Goal: Task Accomplishment & Management: Complete application form

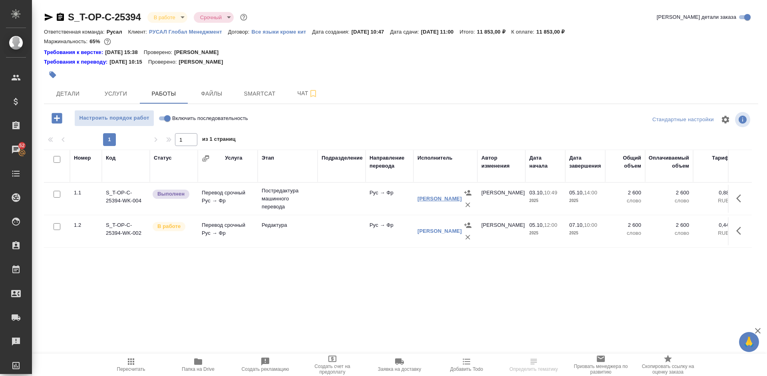
click at [425, 201] on link "Горохова Александра" at bounding box center [440, 198] width 44 height 6
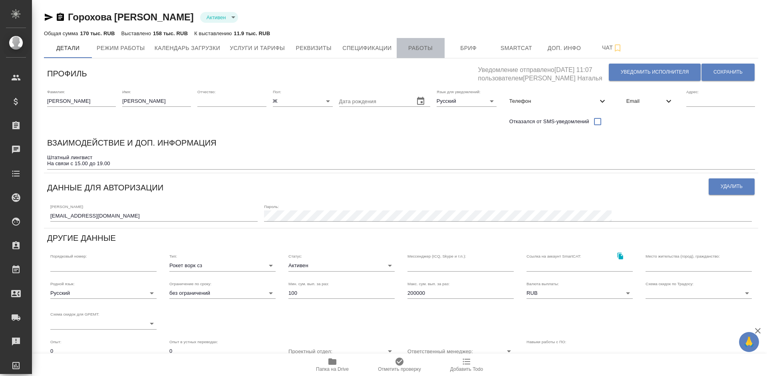
click at [422, 50] on span "Работы" at bounding box center [421, 48] width 38 height 10
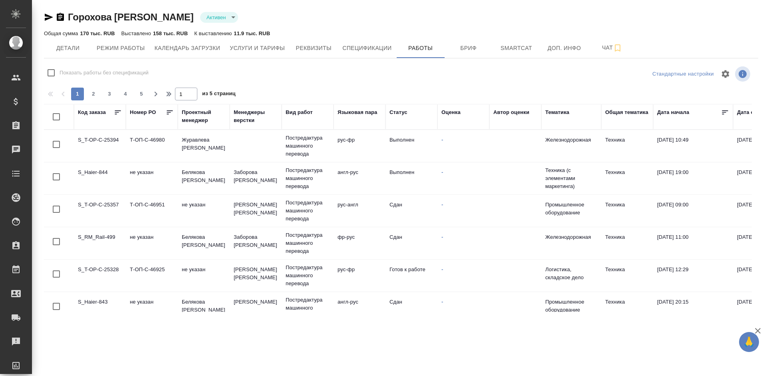
checkbox input "false"
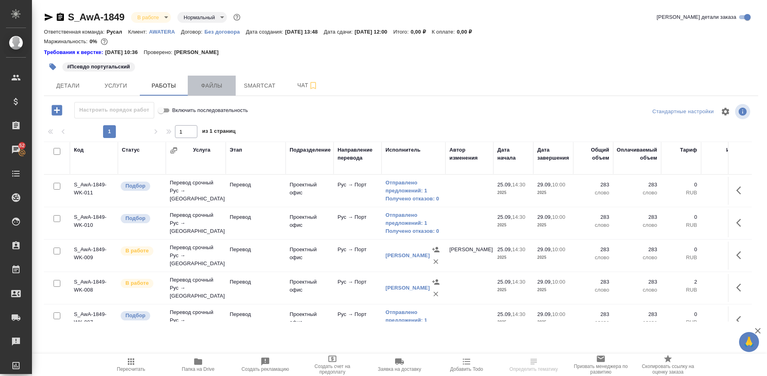
click at [207, 86] on span "Файлы" at bounding box center [212, 86] width 38 height 10
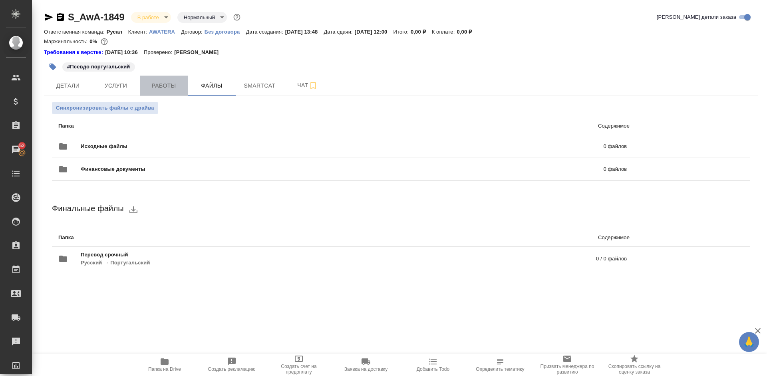
click at [163, 84] on span "Работы" at bounding box center [164, 86] width 38 height 10
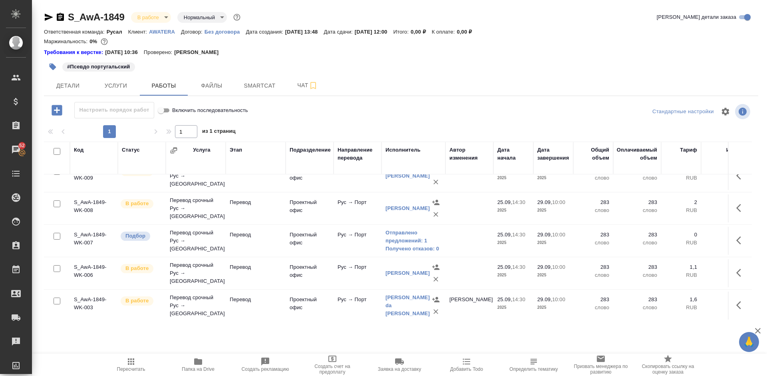
scroll to position [86, 0]
click at [215, 82] on span "Файлы" at bounding box center [212, 86] width 38 height 10
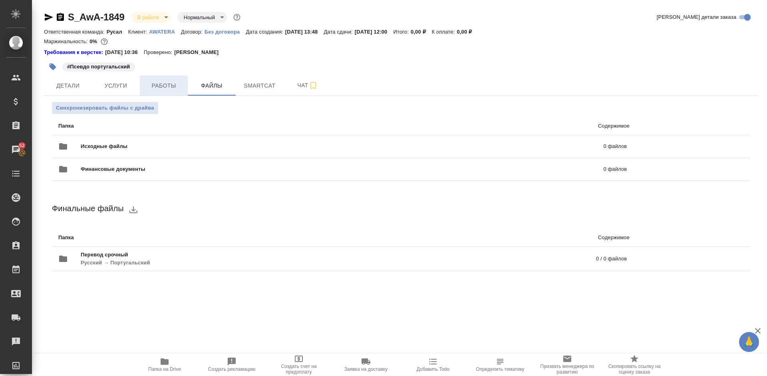
click at [161, 81] on span "Работы" at bounding box center [164, 86] width 38 height 10
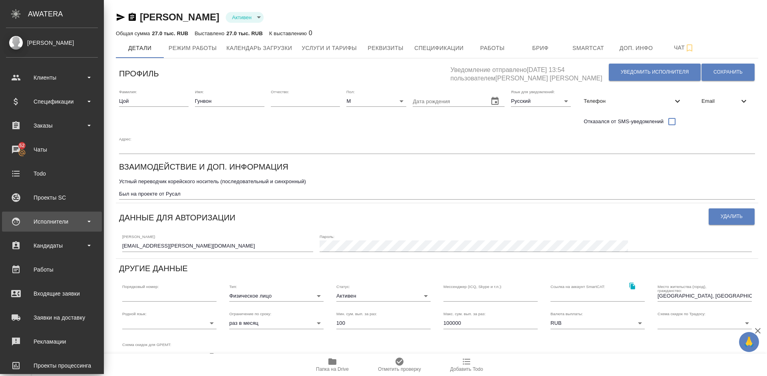
click at [76, 216] on div "Исполнители" at bounding box center [52, 221] width 92 height 12
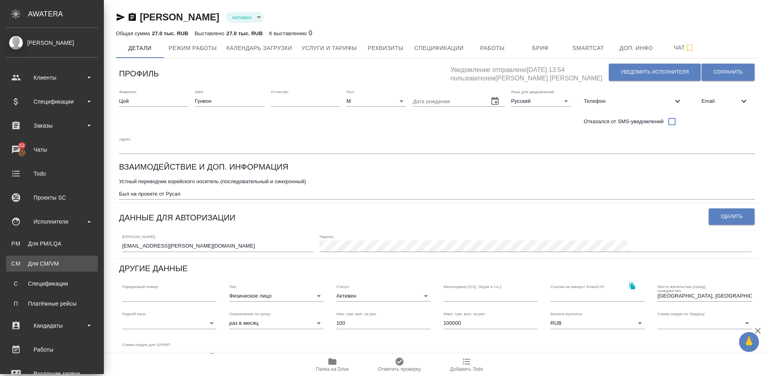
click at [62, 259] on link "CM Для CM/VM" at bounding box center [52, 263] width 92 height 16
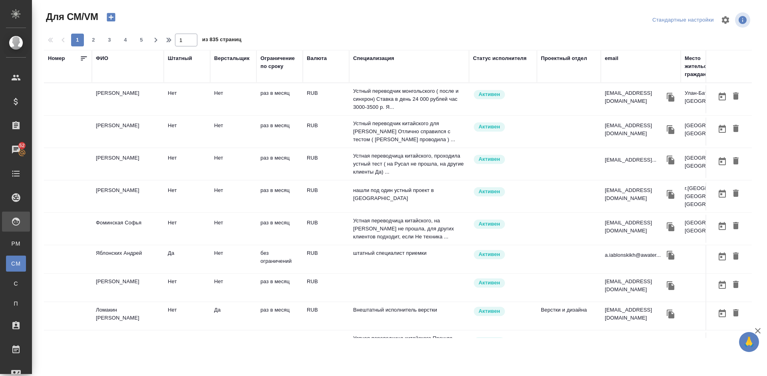
click at [111, 17] on icon "button" at bounding box center [111, 17] width 11 height 11
click at [110, 16] on icon "button" at bounding box center [111, 17] width 8 height 8
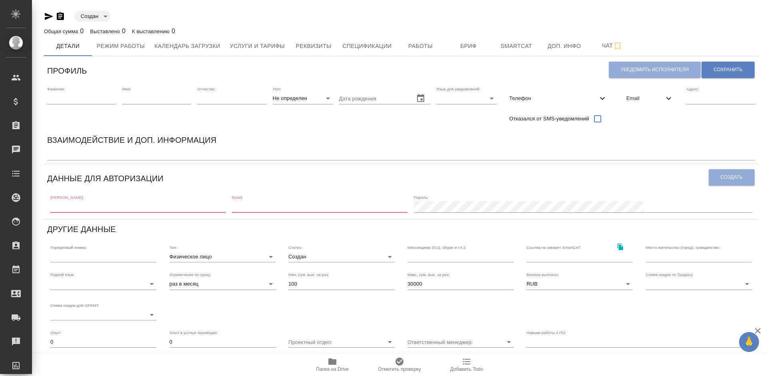
click at [96, 205] on input "text" at bounding box center [137, 206] width 175 height 11
paste input "[EMAIL_ADDRESS][DOMAIN_NAME]"
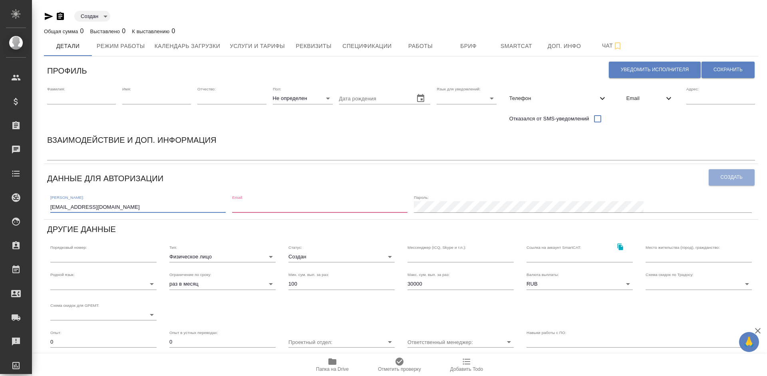
type input "[EMAIL_ADDRESS][DOMAIN_NAME]"
click at [311, 203] on input "email" at bounding box center [319, 206] width 175 height 11
paste input "[EMAIL_ADDRESS][DOMAIN_NAME]"
type input "[EMAIL_ADDRESS][DOMAIN_NAME]"
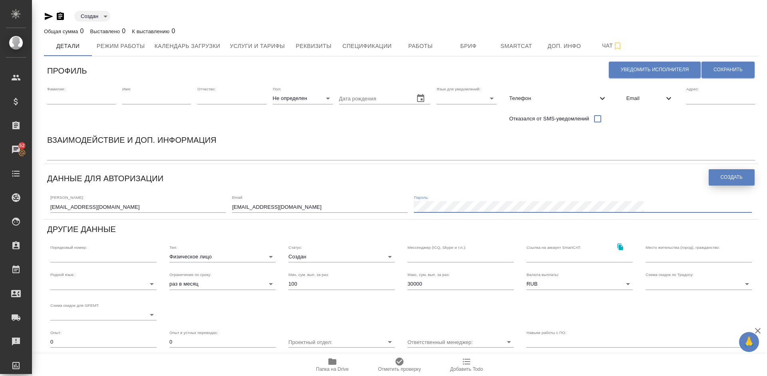
click at [736, 176] on span "Создать" at bounding box center [732, 177] width 22 height 7
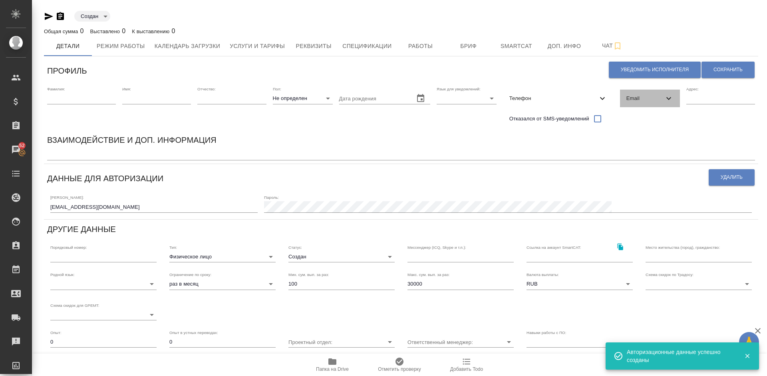
click at [650, 98] on span "Email" at bounding box center [646, 98] width 38 height 8
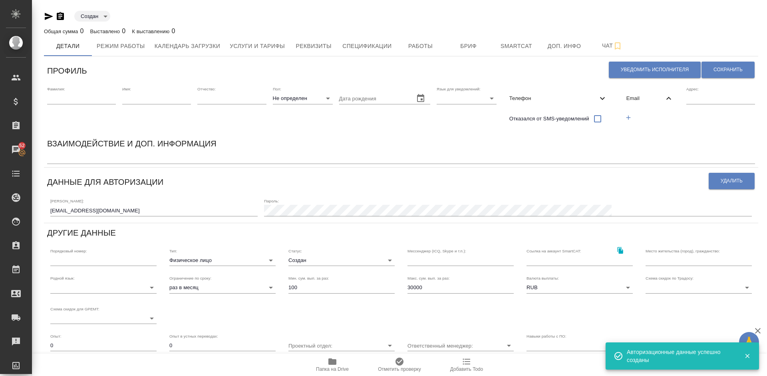
click at [627, 116] on icon "button" at bounding box center [628, 117] width 7 height 7
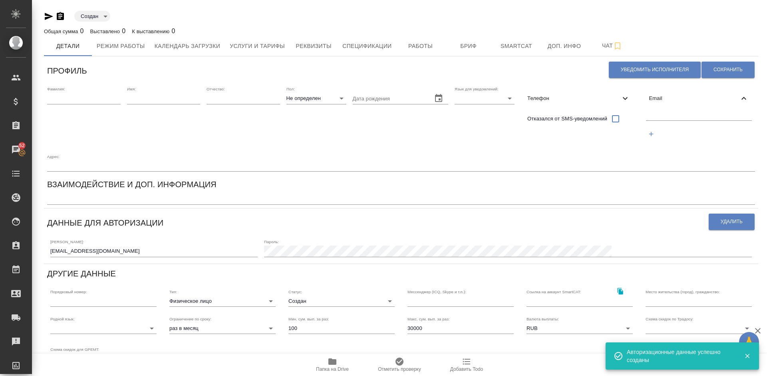
click at [666, 118] on input "text" at bounding box center [699, 115] width 106 height 10
paste input "[EMAIL_ADDRESS][DOMAIN_NAME]"
type input "[EMAIL_ADDRESS][DOMAIN_NAME]"
click at [724, 70] on span "Сохранить" at bounding box center [728, 69] width 29 height 7
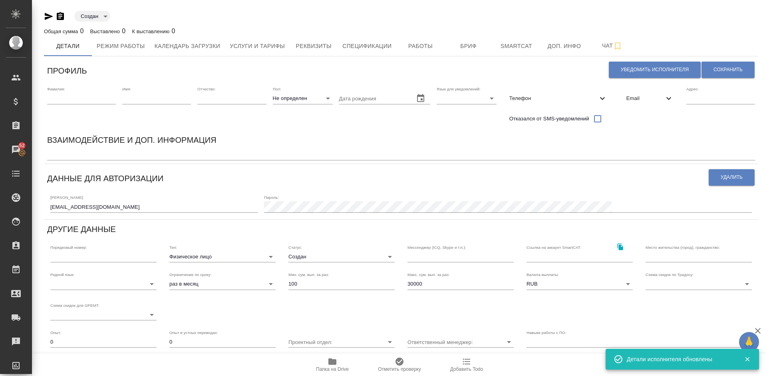
click at [96, 100] on input "text" at bounding box center [81, 98] width 69 height 11
type input "[PERSON_NAME]"
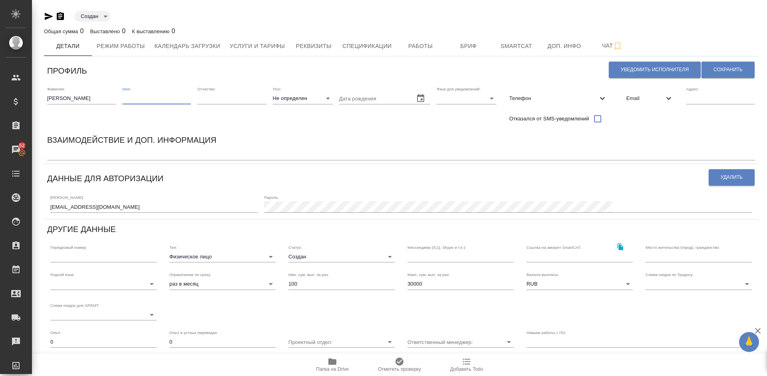
click at [147, 97] on input "text" at bounding box center [156, 98] width 69 height 11
type input "[PERSON_NAME]"
click at [304, 98] on body "🙏 .cls-1 fill:#fff; AWATERA Lazareva Anastasia Клиенты Спецификации Заказы 52 Ч…" at bounding box center [383, 188] width 767 height 376
click at [301, 121] on li "Ж" at bounding box center [303, 124] width 60 height 13
type input "[DEMOGRAPHIC_DATA]"
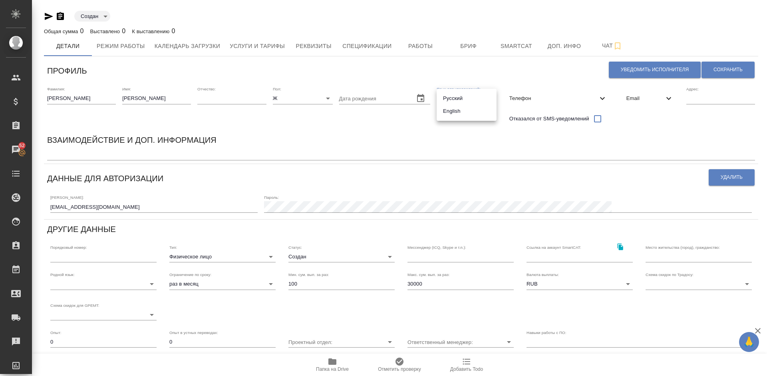
click at [468, 94] on body "🙏 .cls-1 fill:#fff; AWATERA Lazareva Anastasia Клиенты Спецификации Заказы 52 Ч…" at bounding box center [383, 188] width 767 height 376
click at [448, 98] on li "Русский" at bounding box center [467, 98] width 60 height 13
type input "RU"
click at [738, 70] on span "Сохранить" at bounding box center [728, 69] width 29 height 7
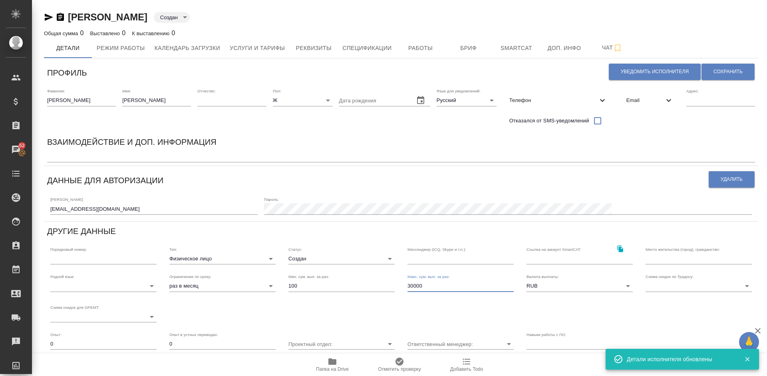
click at [427, 286] on input "30000" at bounding box center [461, 285] width 106 height 11
type input "3"
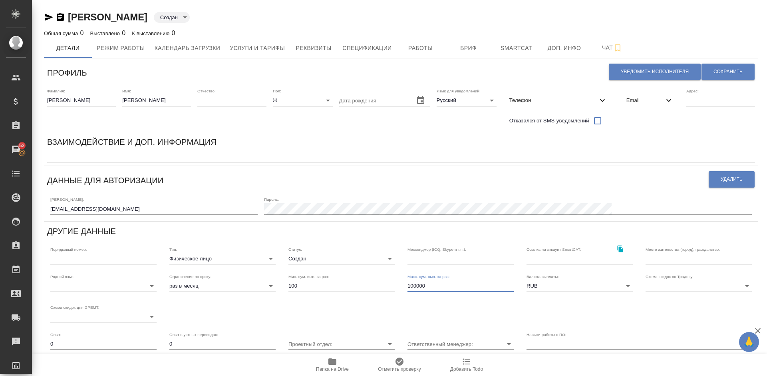
type input "100000"
click at [660, 259] on input "text" at bounding box center [699, 258] width 106 height 11
type input "[GEOGRAPHIC_DATA], [GEOGRAPHIC_DATA]"
click at [135, 287] on body "🙏 .cls-1 fill:#fff; AWATERA Lazareva Anastasia Клиенты Спецификации Заказы 52 Ч…" at bounding box center [383, 188] width 767 height 376
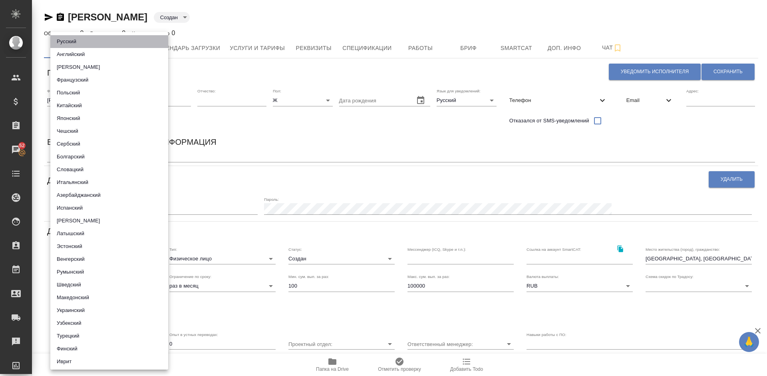
click at [119, 38] on li "Русский" at bounding box center [109, 41] width 118 height 13
type input "5b23e16b512f265610b605f7"
click at [293, 135] on div at bounding box center [383, 188] width 767 height 376
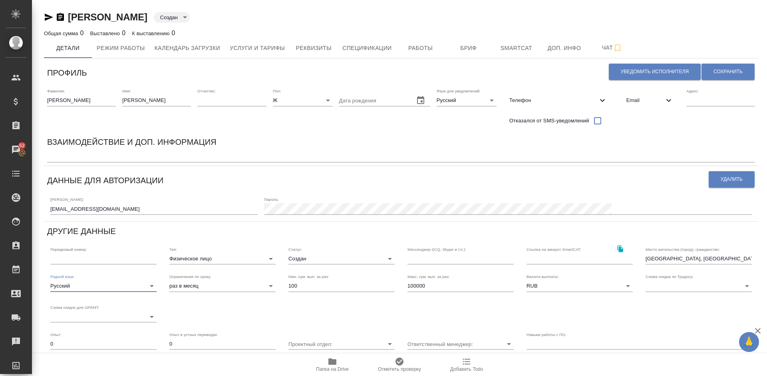
click at [555, 100] on span "Телефон" at bounding box center [554, 100] width 88 height 8
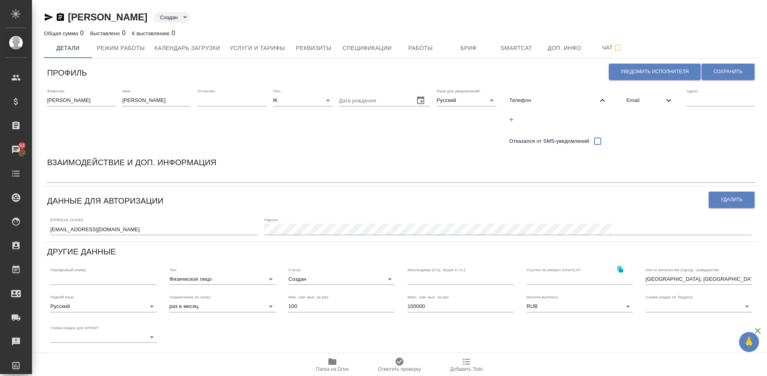
click at [512, 116] on icon "button" at bounding box center [511, 119] width 7 height 7
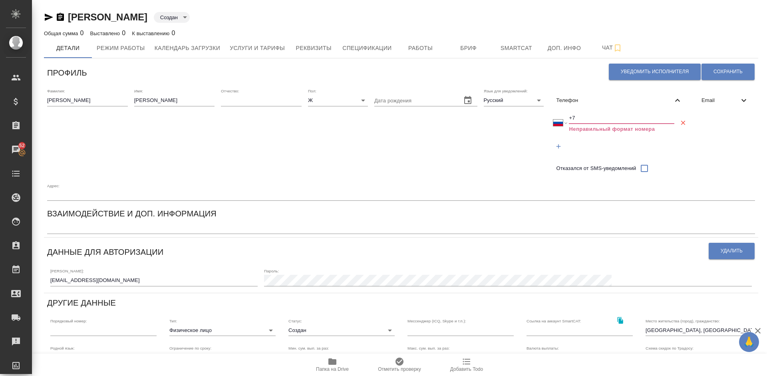
click at [585, 118] on input "+7" at bounding box center [622, 117] width 106 height 11
select select "ZZ"
type input "+"
paste input "+7 924 527 18 77"
select select "RU"
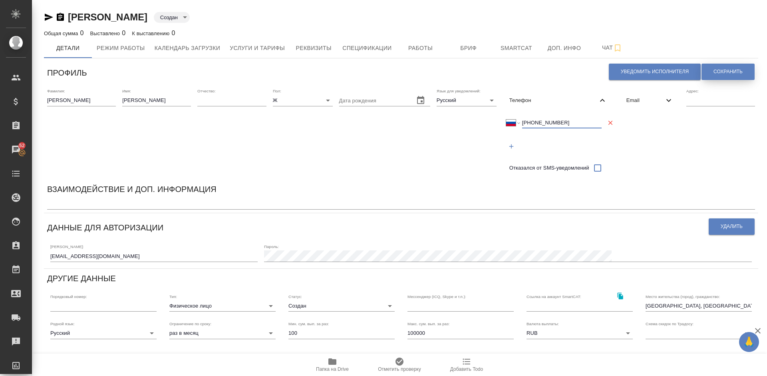
type input "+7 924 527 18 77"
click at [724, 68] on span "Сохранить" at bounding box center [728, 71] width 29 height 7
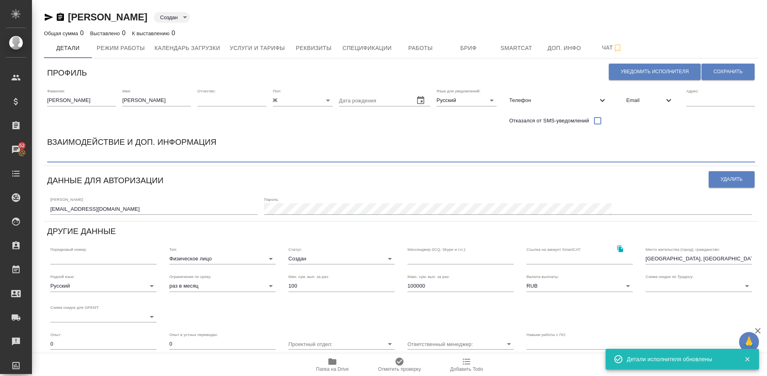
click at [114, 155] on textarea at bounding box center [401, 156] width 708 height 6
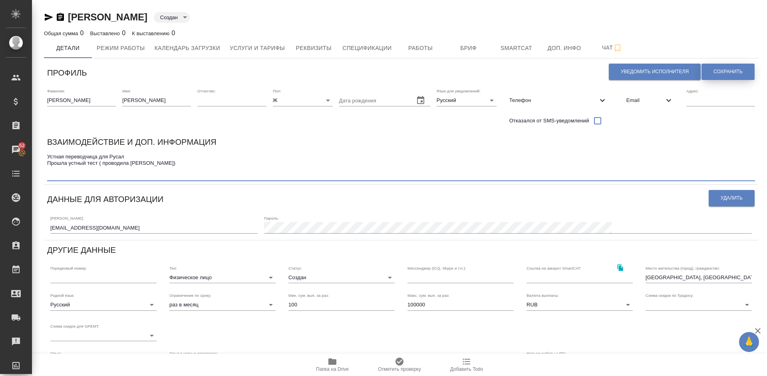
type textarea "Устная переводчица для Русал Прошла устный тест ( проводила Агафья)"
click at [720, 73] on span "Сохранить" at bounding box center [728, 71] width 29 height 7
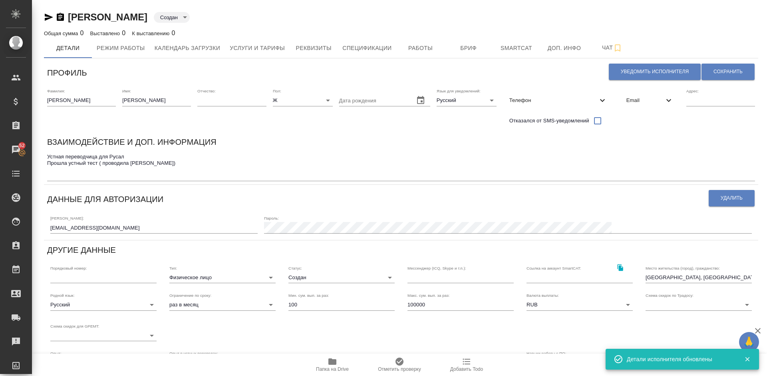
click at [71, 181] on div "Устная переводчица для Русал Прошла устный тест ( проводила Агафья) x" at bounding box center [401, 166] width 708 height 30
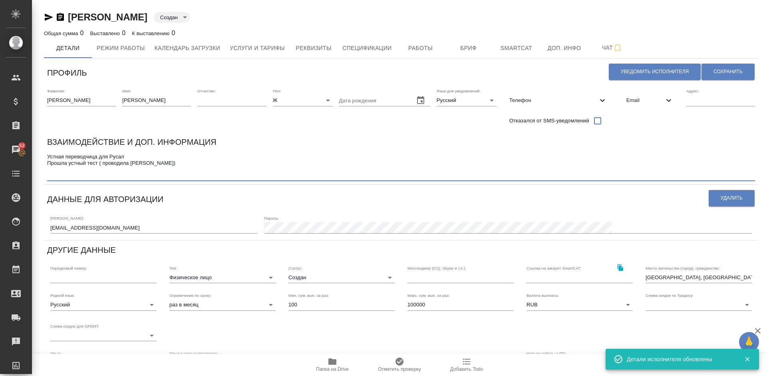
click at [60, 172] on textarea "Устная переводчица для Русал Прошла устный тест ( проводила Агафья)" at bounding box center [401, 165] width 708 height 25
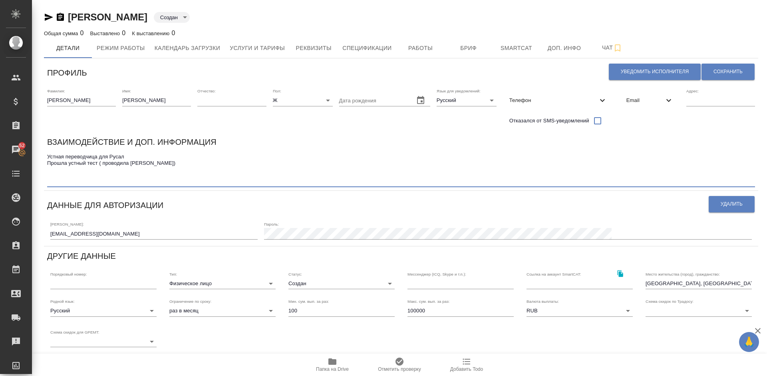
paste textarea "Русал заводы - да Русал простые переговоры - да Русал топ - пока нет, но в буду…"
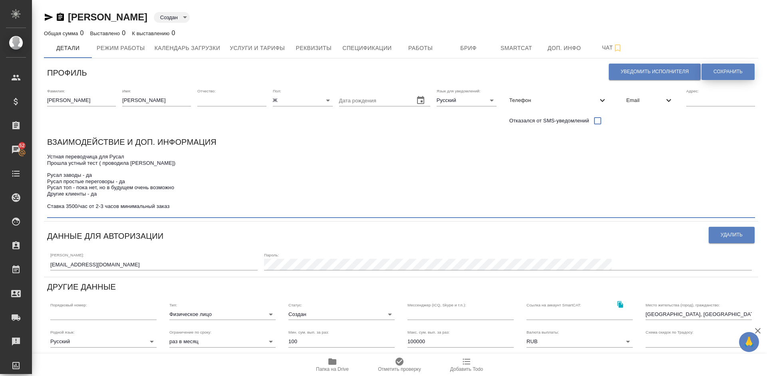
type textarea "Устная переводчица для Русал Прошла устный тест ( проводила [PERSON_NAME]) Руса…"
click at [726, 70] on span "Сохранить" at bounding box center [728, 71] width 29 height 7
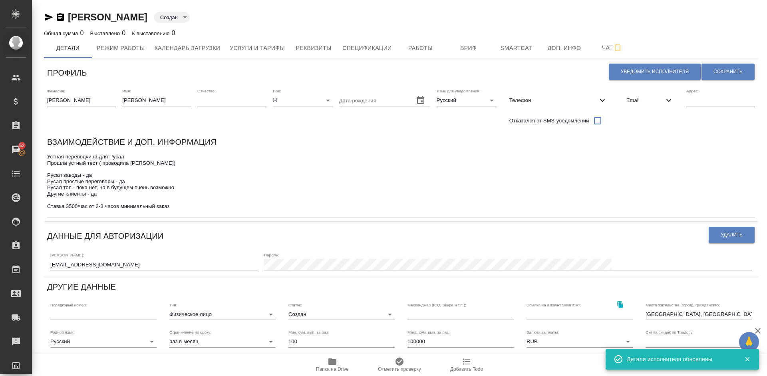
click at [364, 316] on body "🙏 .cls-1 fill:#fff; AWATERA Lazareva Anastasia Клиенты Спецификации Заказы 52 Ч…" at bounding box center [383, 188] width 767 height 376
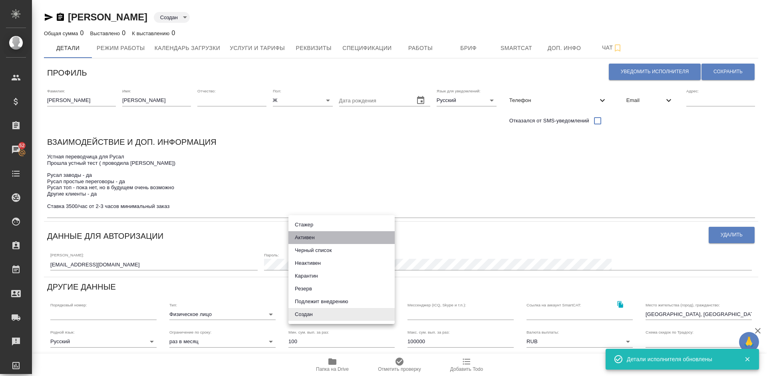
click at [321, 234] on li "Активен" at bounding box center [342, 237] width 106 height 13
type input "active"
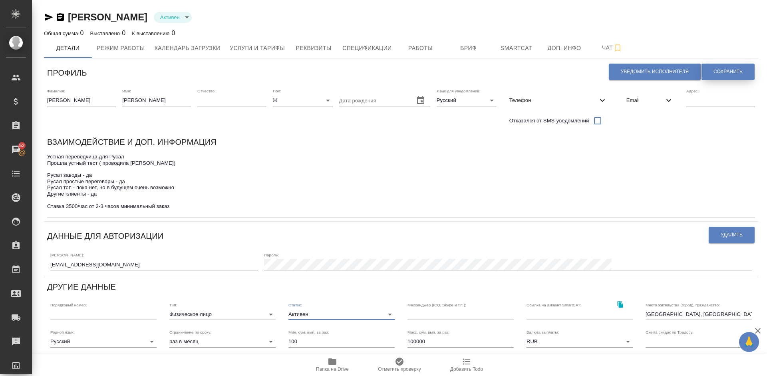
click at [719, 72] on span "Сохранить" at bounding box center [728, 71] width 29 height 7
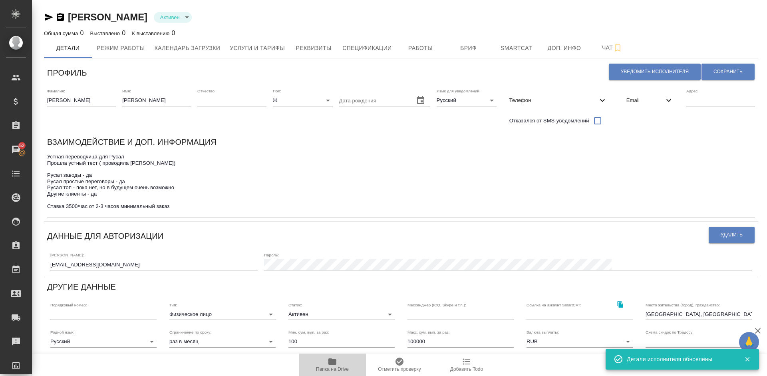
click at [331, 361] on icon "button" at bounding box center [333, 361] width 8 height 6
click at [267, 52] on span "Услуги и тарифы" at bounding box center [257, 48] width 55 height 10
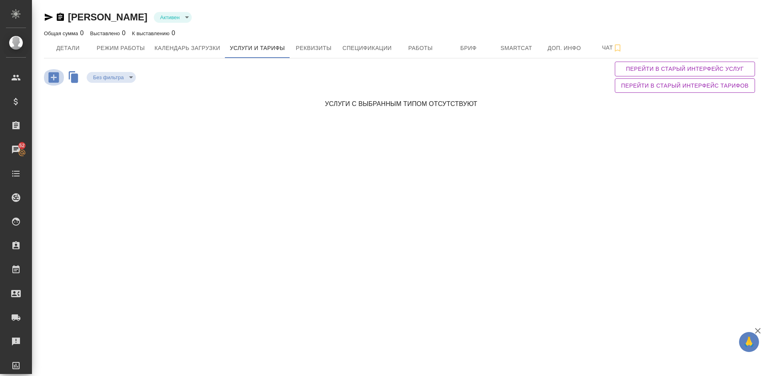
click at [54, 78] on icon "button" at bounding box center [54, 77] width 14 height 14
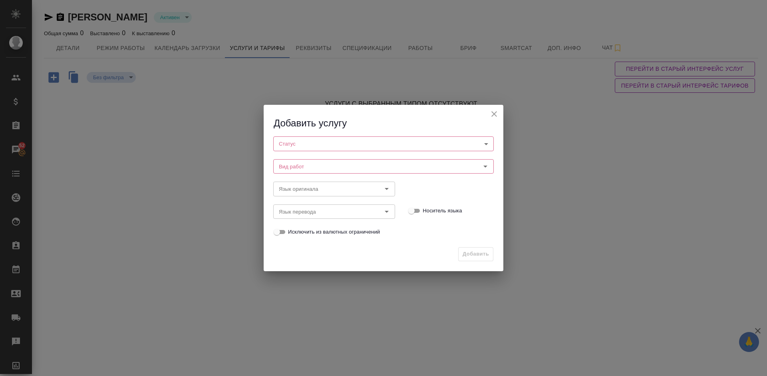
click at [305, 139] on body "🙏 .cls-1 fill:#fff; AWATERA Lazareva Anastasia Клиенты Спецификации Заказы 52 Ч…" at bounding box center [383, 188] width 767 height 376
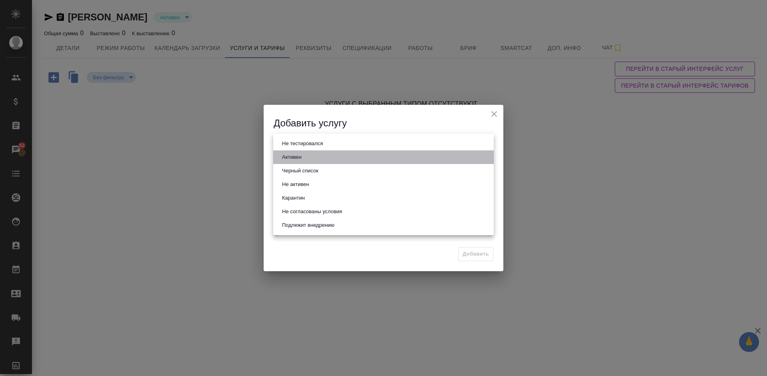
click at [319, 157] on li "Активен" at bounding box center [383, 157] width 221 height 14
type input "active"
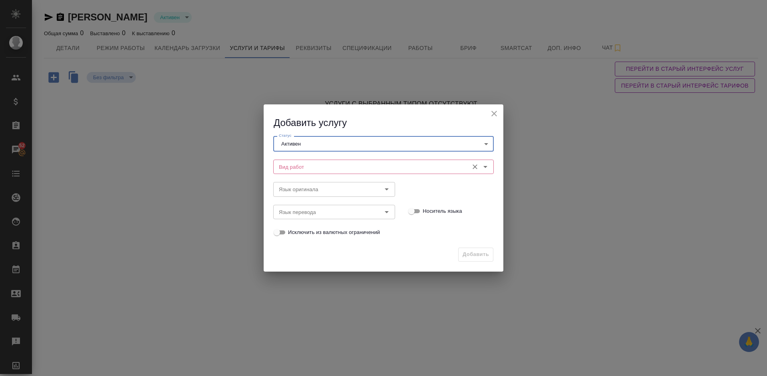
click at [328, 162] on input "Вид работ" at bounding box center [370, 167] width 189 height 10
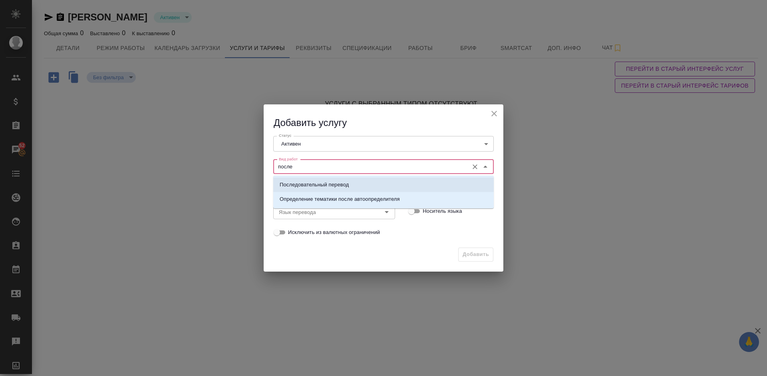
click at [343, 181] on p "Последовательный перевод" at bounding box center [314, 185] width 69 height 8
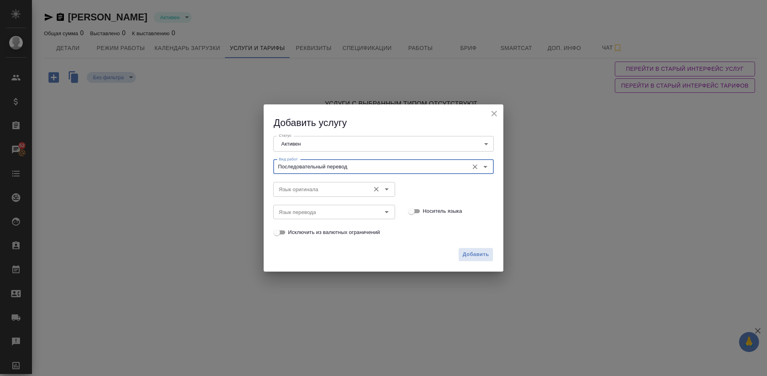
type input "Последовательный перевод"
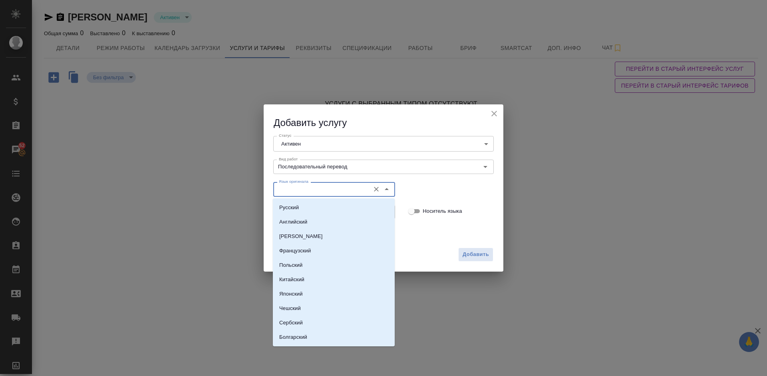
click at [315, 184] on input "Язык оригинала" at bounding box center [321, 189] width 90 height 10
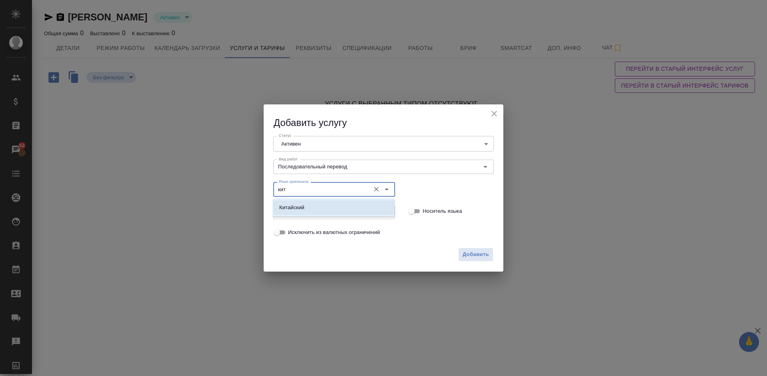
click at [327, 210] on li "Китайский" at bounding box center [334, 207] width 122 height 14
type input "Китайский"
click at [309, 209] on input "Язык перевода" at bounding box center [321, 212] width 90 height 10
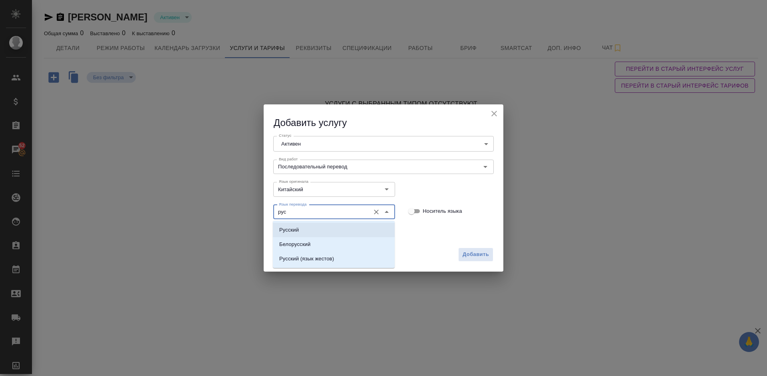
click at [313, 227] on li "Русский" at bounding box center [334, 230] width 122 height 14
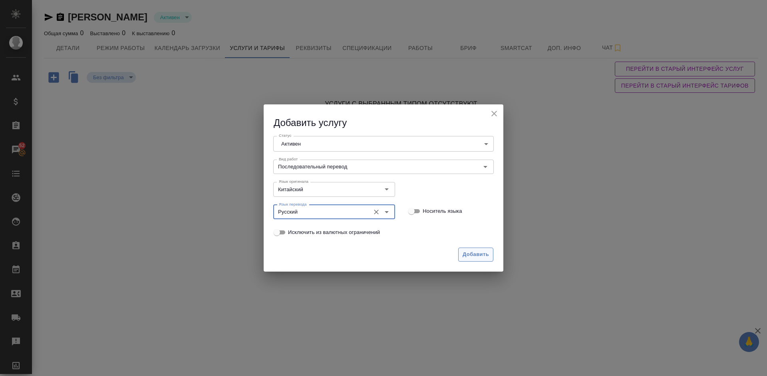
type input "Русский"
click at [476, 255] on span "Добавить" at bounding box center [476, 254] width 26 height 9
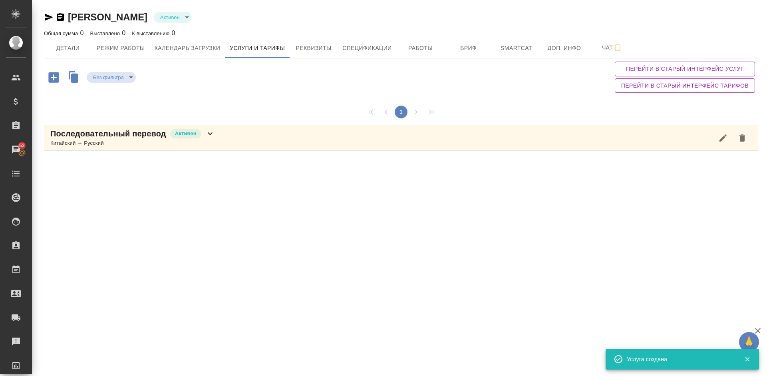
click at [52, 78] on icon "button" at bounding box center [54, 77] width 14 height 14
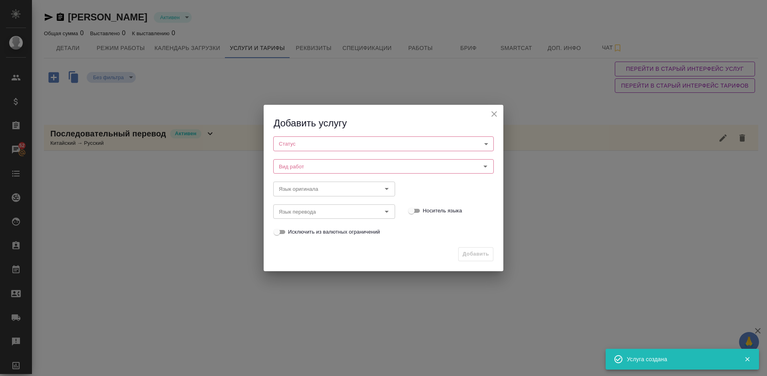
click at [327, 138] on body "🙏 .cls-1 fill:#fff; AWATERA Lazareva Anastasia Клиенты Спецификации Заказы 52 Ч…" at bounding box center [383, 188] width 767 height 376
click at [325, 153] on li "Активен" at bounding box center [383, 157] width 221 height 14
type input "active"
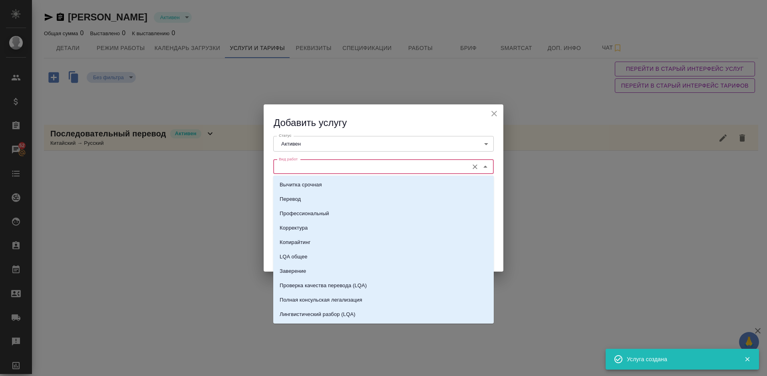
click at [330, 168] on input "Вид работ" at bounding box center [370, 167] width 189 height 10
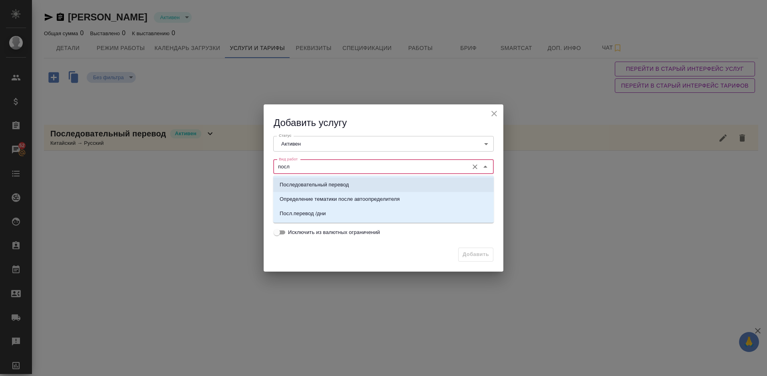
click at [342, 184] on p "Последовательный перевод" at bounding box center [314, 185] width 69 height 8
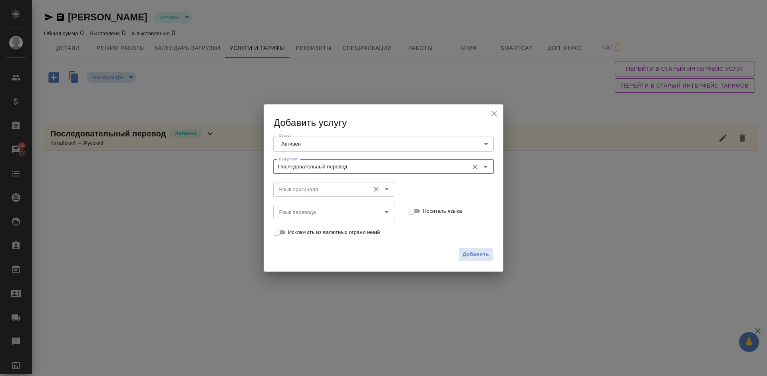
type input "Последовательный перевод"
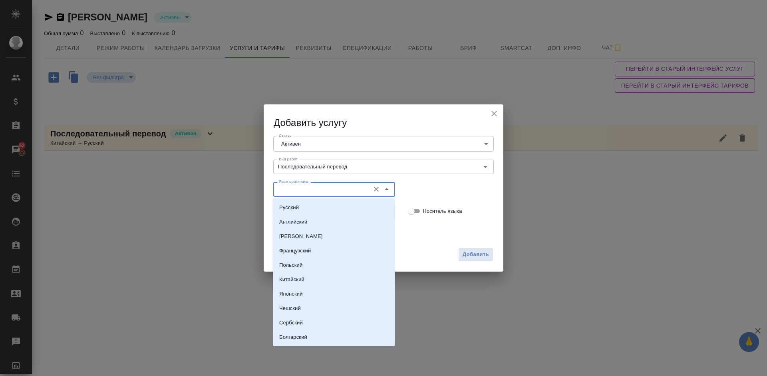
click at [322, 185] on input "Язык оригинала" at bounding box center [321, 189] width 90 height 10
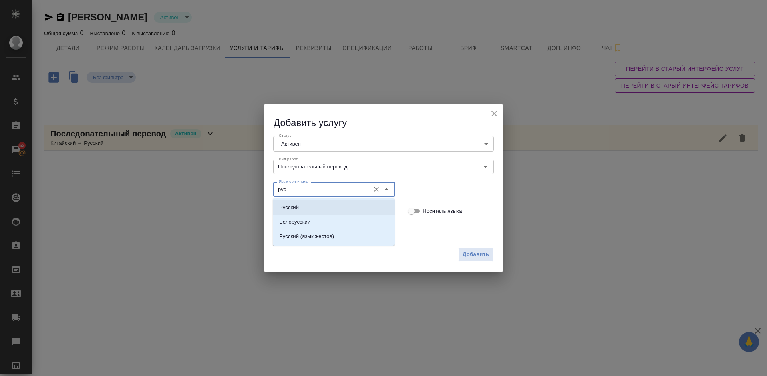
click at [307, 209] on li "Русский" at bounding box center [334, 207] width 122 height 14
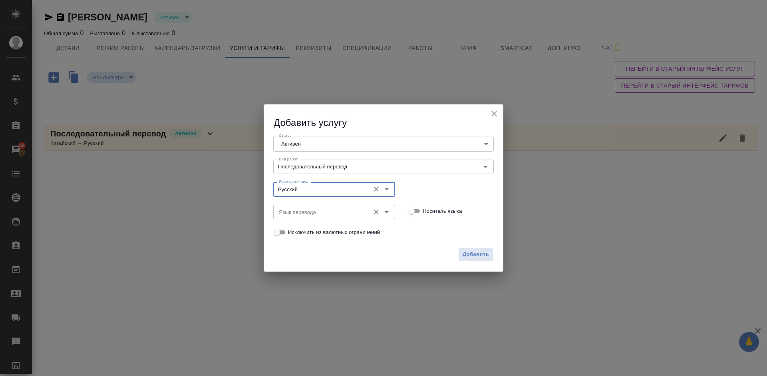
type input "Русский"
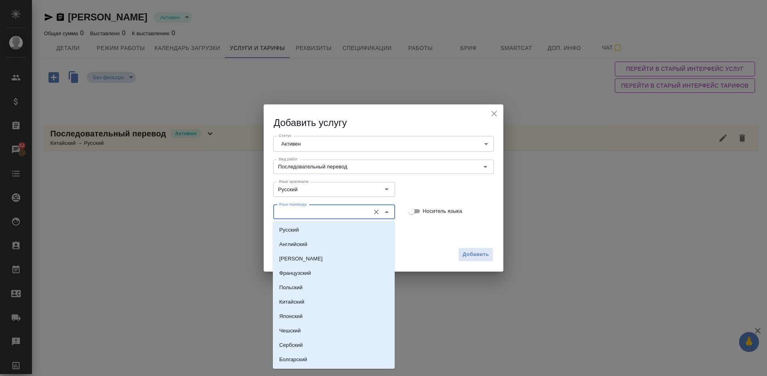
click at [311, 211] on input "Язык перевода" at bounding box center [321, 212] width 90 height 10
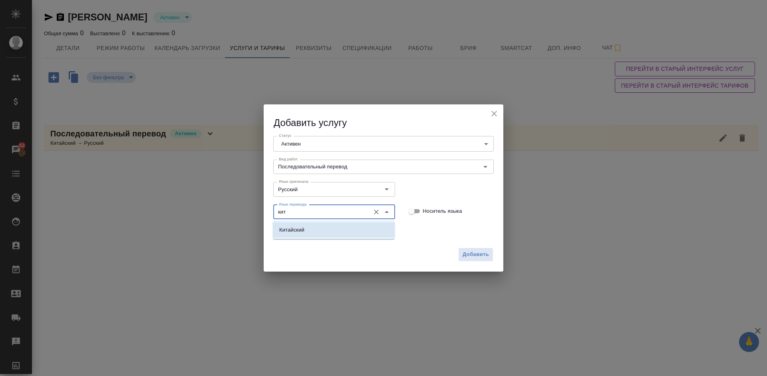
click at [325, 234] on li "Китайский" at bounding box center [334, 230] width 122 height 14
type input "Китайский"
click at [484, 254] on span "Добавить" at bounding box center [476, 254] width 26 height 9
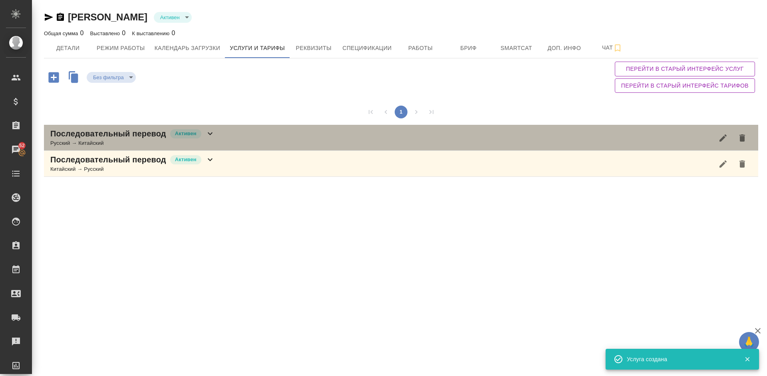
click at [232, 138] on div "Последовательный перевод Активен Русский → Китайский" at bounding box center [401, 138] width 715 height 26
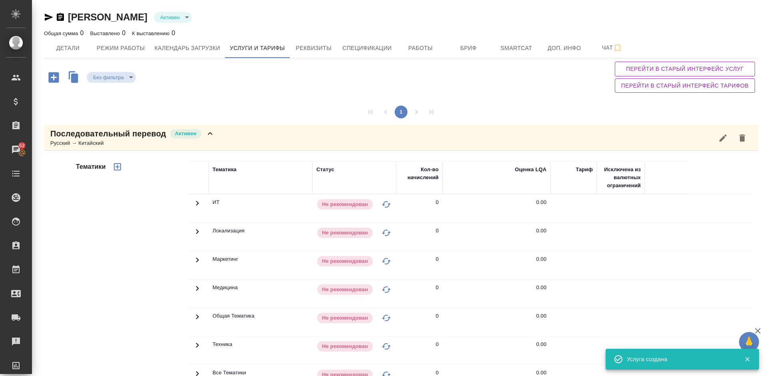
click at [152, 223] on div "Тематики" at bounding box center [131, 288] width 114 height 267
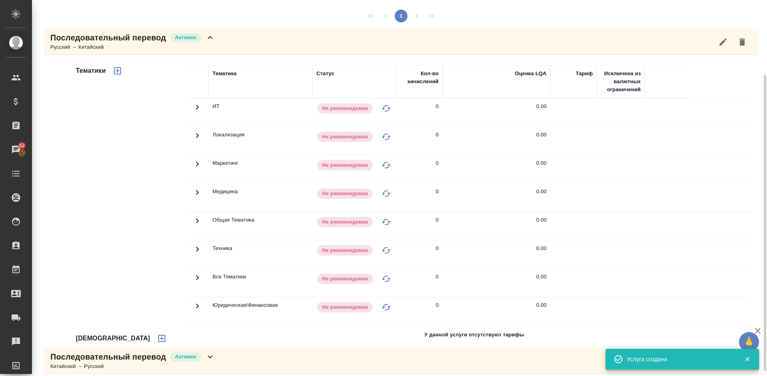
scroll to position [102, 0]
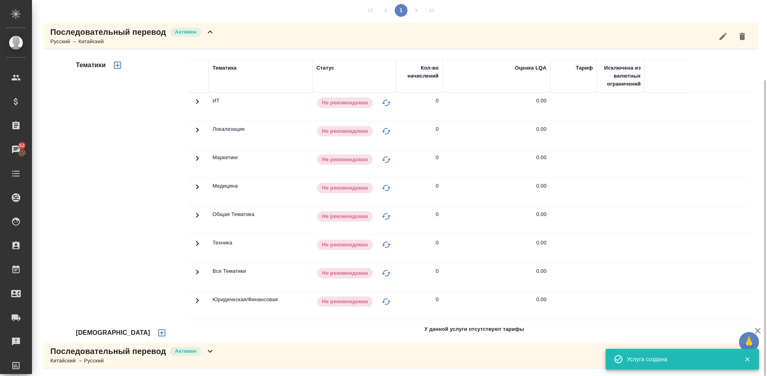
click at [158, 329] on icon "button" at bounding box center [161, 332] width 7 height 7
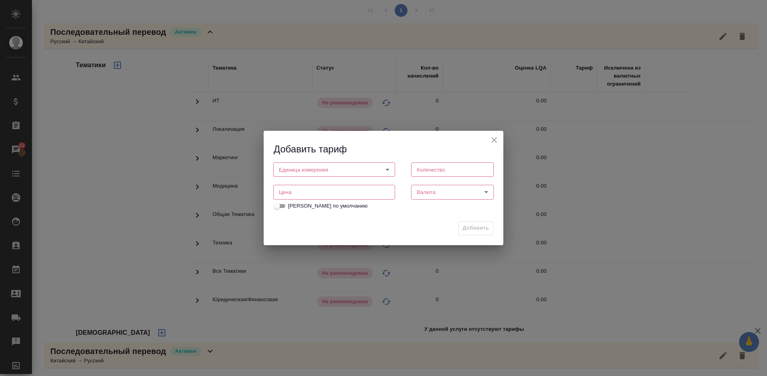
click at [347, 170] on body "🙏 .cls-1 fill:#fff; AWATERA Lazareva Anastasia Клиенты Спецификации Заказы 52 Ч…" at bounding box center [383, 188] width 767 height 376
click at [319, 182] on li "час" at bounding box center [334, 183] width 122 height 14
type input "5a8b1489cc6b4906c91bfd93"
click at [423, 172] on input "number" at bounding box center [452, 169] width 83 height 14
type input "1"
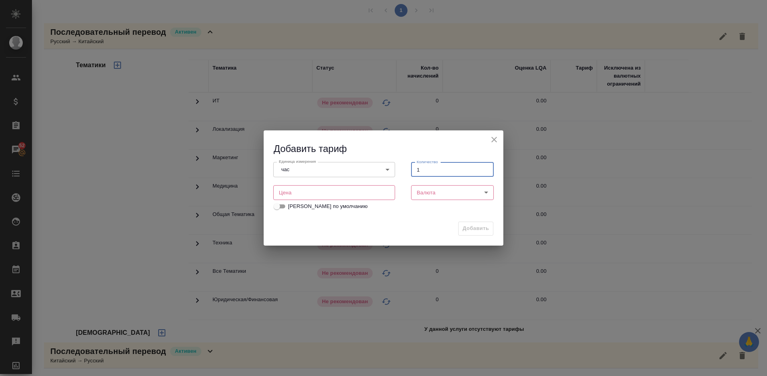
click at [351, 187] on input "number" at bounding box center [334, 192] width 122 height 14
type input "3500"
click at [444, 191] on body "🙏 .cls-1 fill:#fff; AWATERA Lazareva Anastasia Клиенты Спецификации Заказы 52 Ч…" at bounding box center [383, 188] width 767 height 376
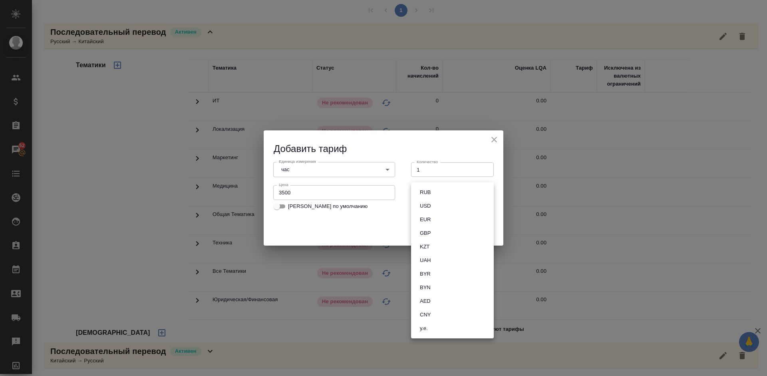
click at [456, 192] on li "RUB" at bounding box center [452, 192] width 83 height 14
type input "RUB"
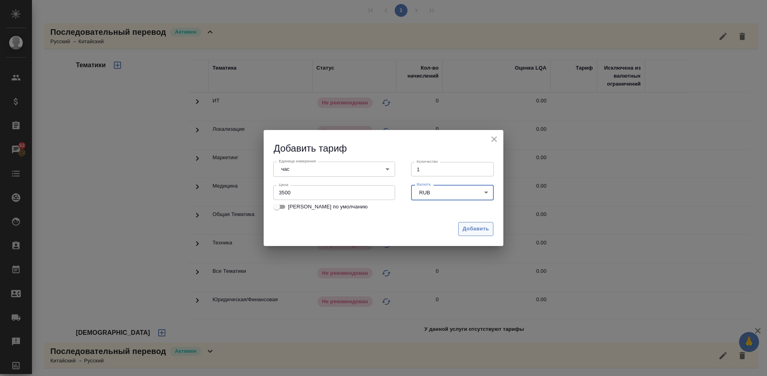
click at [474, 229] on span "Добавить" at bounding box center [476, 228] width 26 height 9
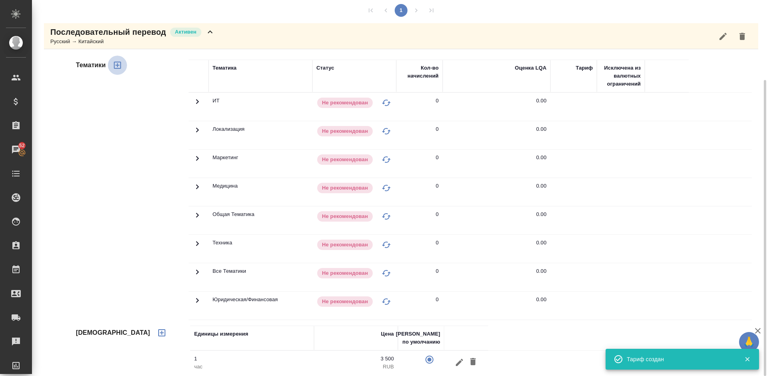
click at [121, 63] on icon "button" at bounding box center [117, 65] width 7 height 7
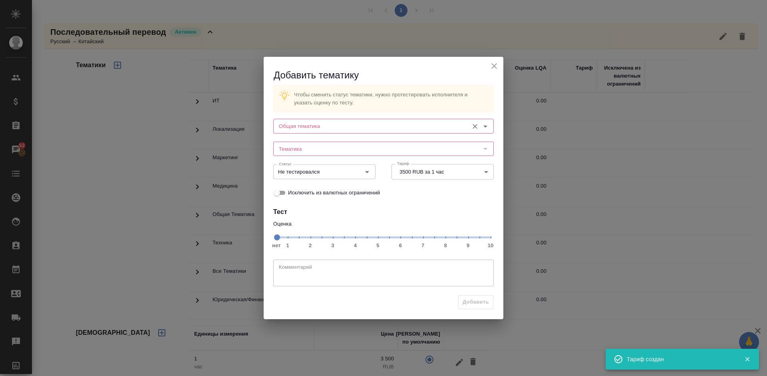
click at [325, 126] on input "Общая тематика" at bounding box center [370, 126] width 189 height 10
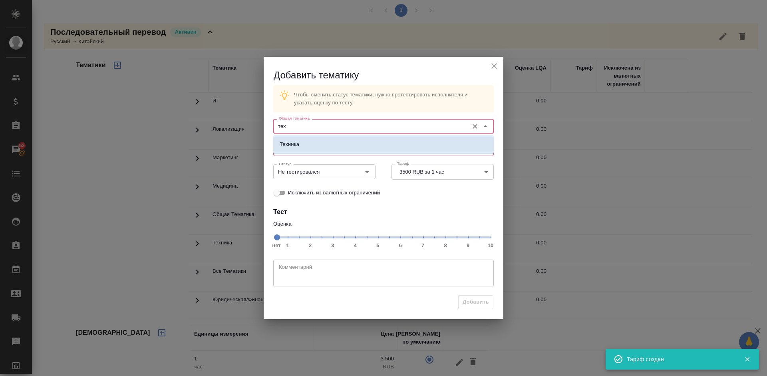
click at [335, 145] on li "Техника" at bounding box center [383, 144] width 221 height 14
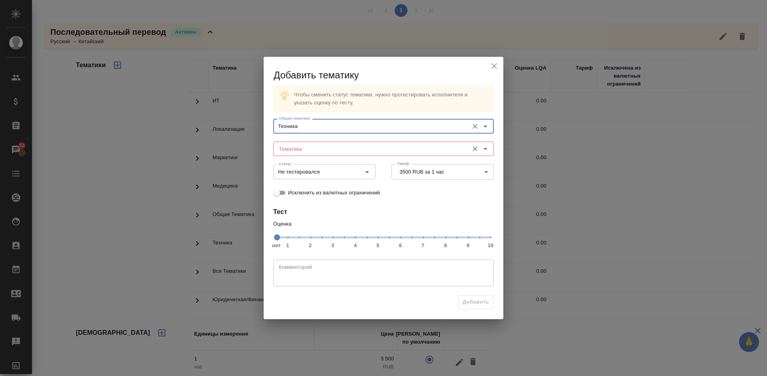
type input "Техника"
click at [314, 148] on input "Тематика" at bounding box center [370, 149] width 189 height 10
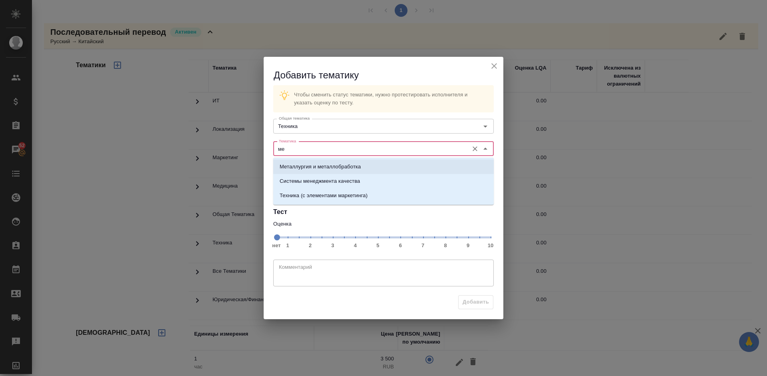
click at [323, 163] on p "Металлургия и металлобработка" at bounding box center [320, 167] width 81 height 8
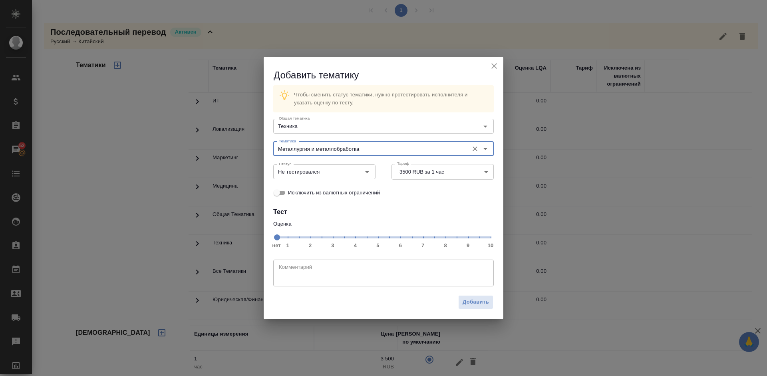
type input "Металлургия и металлобработка"
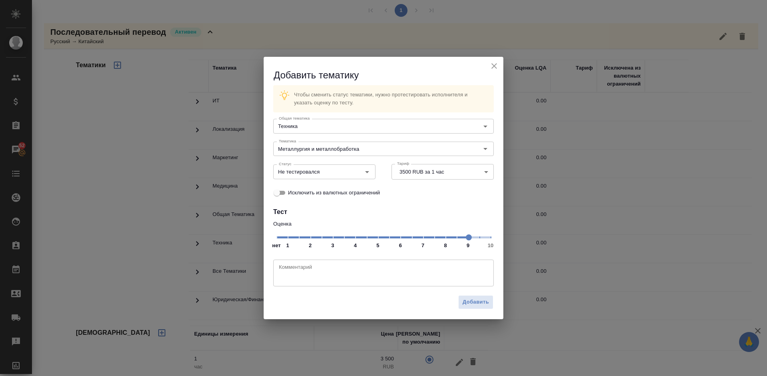
drag, startPoint x: 279, startPoint y: 236, endPoint x: 467, endPoint y: 237, distance: 188.3
click at [467, 237] on span at bounding box center [469, 237] width 6 height 6
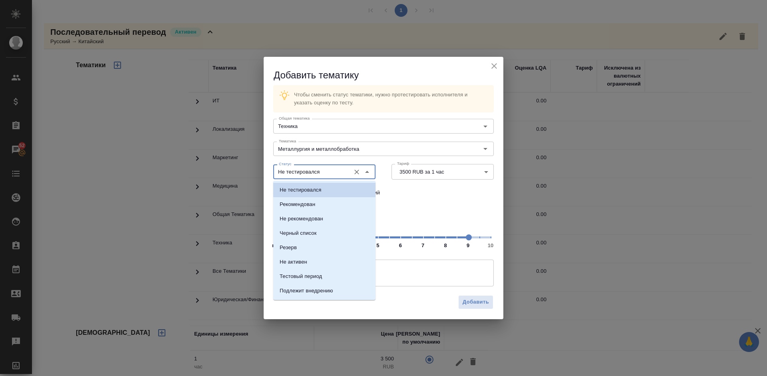
click at [337, 169] on input "Не тестировался" at bounding box center [311, 172] width 71 height 10
click at [339, 203] on li "Рекомендован" at bounding box center [324, 204] width 102 height 14
type input "Рекомендован"
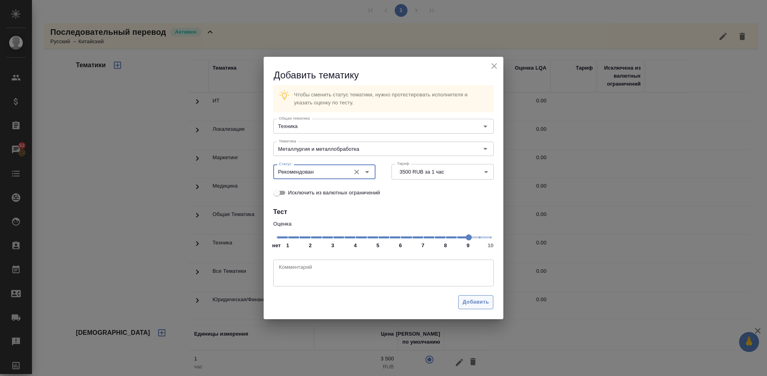
click at [478, 300] on span "Добавить" at bounding box center [476, 301] width 26 height 9
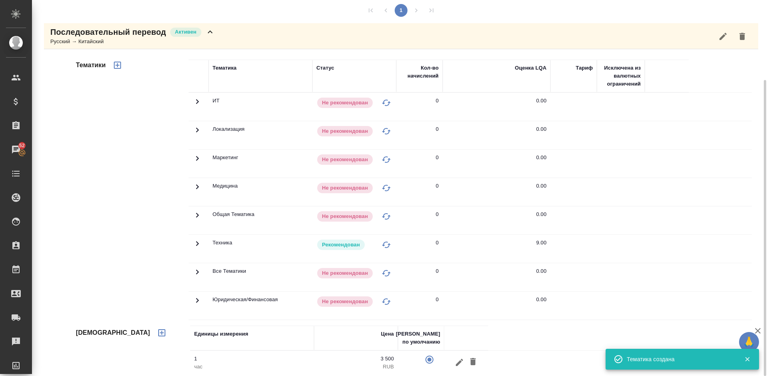
click at [218, 35] on div "Последовательный перевод Активен Русский → Китайский" at bounding box center [401, 36] width 715 height 26
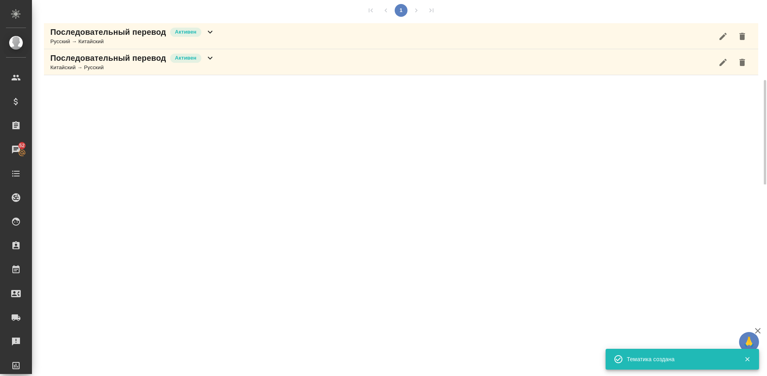
click at [215, 62] on div "Последовательный перевод Активен Китайский → Русский" at bounding box center [401, 62] width 715 height 26
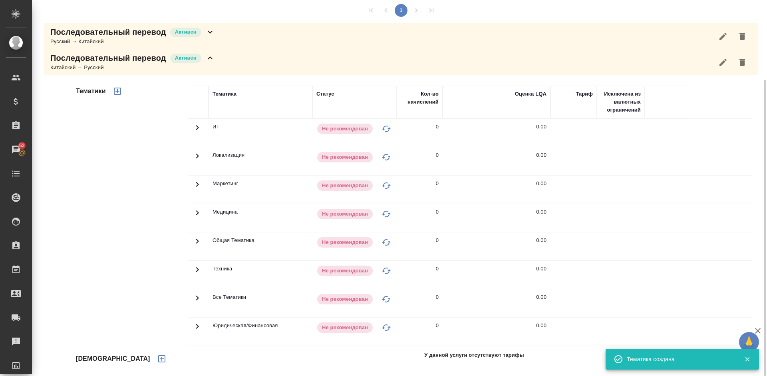
click at [151, 204] on div "Тематики" at bounding box center [131, 213] width 114 height 267
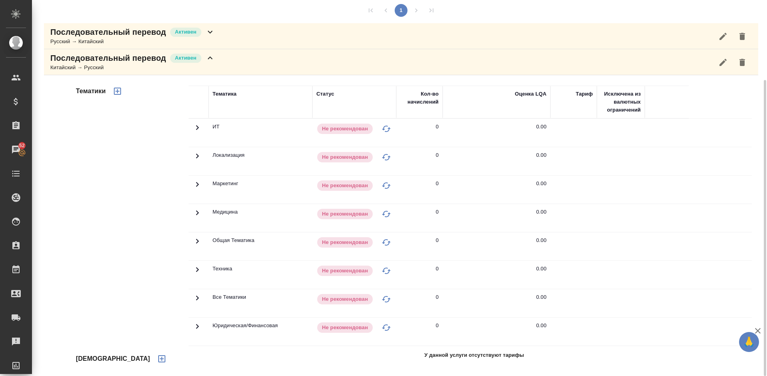
click at [150, 204] on div "Тематики" at bounding box center [131, 213] width 114 height 267
click at [157, 358] on icon "button" at bounding box center [162, 359] width 10 height 10
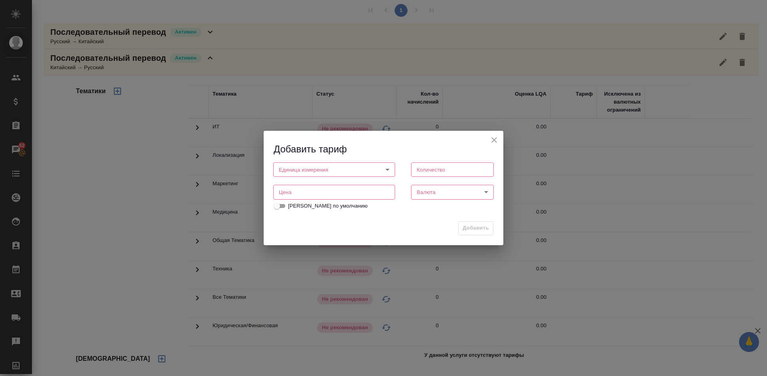
click at [324, 168] on body "🙏 .cls-1 fill:#fff; AWATERA Lazareva Anastasia Клиенты Спецификации Заказы 52 Ч…" at bounding box center [383, 188] width 767 height 376
click at [306, 187] on li "час" at bounding box center [334, 183] width 122 height 14
type input "5a8b1489cc6b4906c91bfd93"
click at [435, 166] on input "number" at bounding box center [452, 169] width 83 height 14
type input "1"
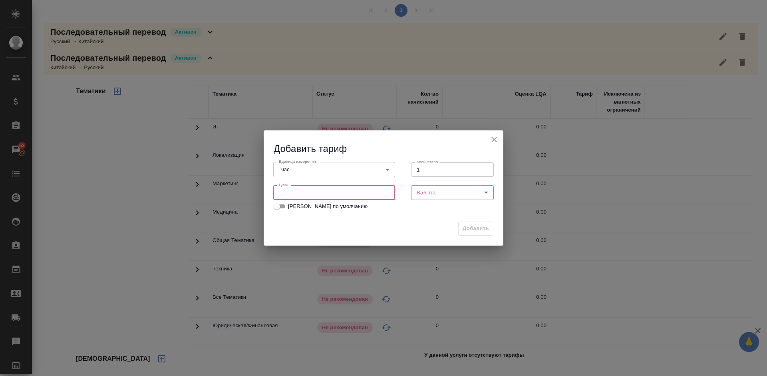
click at [310, 193] on input "number" at bounding box center [334, 192] width 122 height 14
type input "3500"
click at [428, 192] on body "🙏 .cls-1 fill:#fff; AWATERA Lazareva Anastasia Клиенты Спецификации Заказы 52 Ч…" at bounding box center [383, 188] width 767 height 376
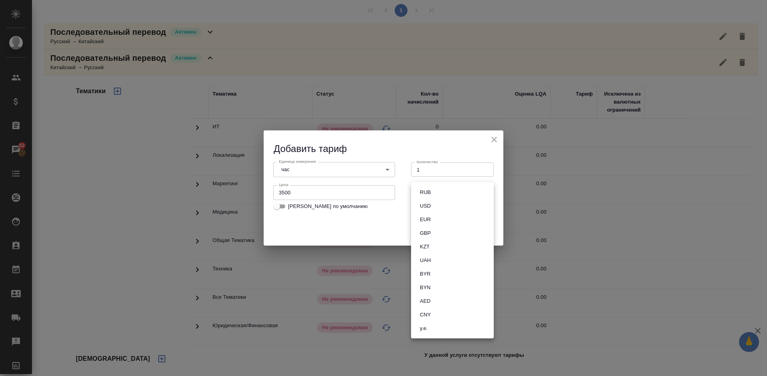
click at [445, 193] on li "RUB" at bounding box center [452, 192] width 83 height 14
type input "RUB"
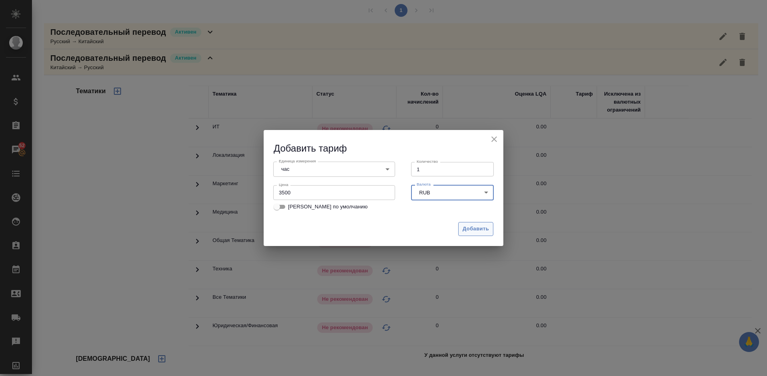
click at [471, 229] on span "Добавить" at bounding box center [476, 228] width 26 height 9
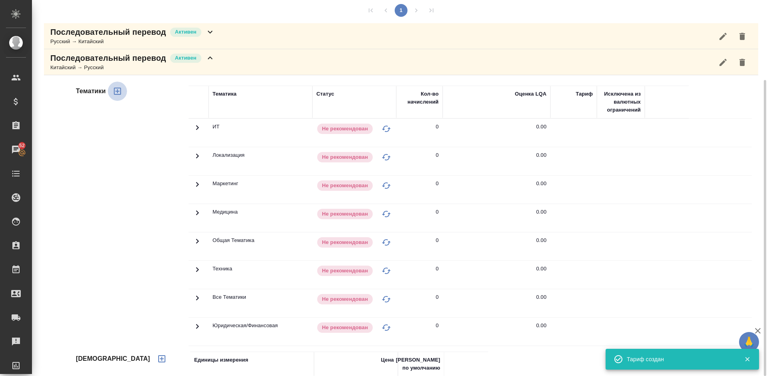
click at [122, 94] on icon "button" at bounding box center [118, 91] width 10 height 10
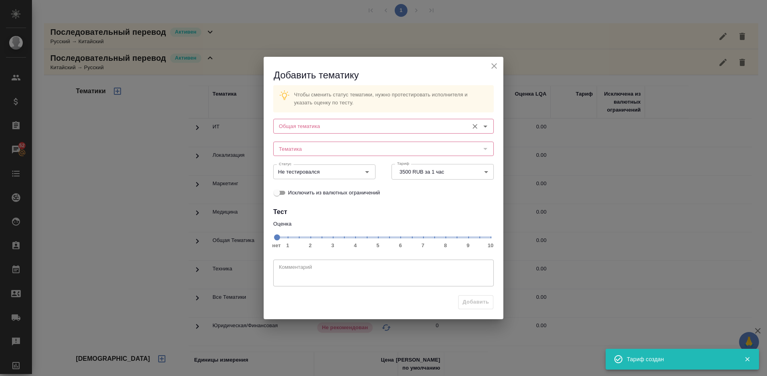
click at [312, 123] on input "Общая тематика" at bounding box center [370, 126] width 189 height 10
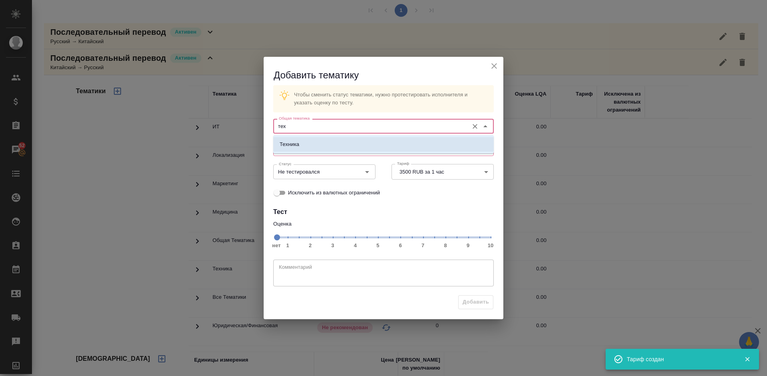
click at [331, 146] on li "Техника" at bounding box center [383, 144] width 221 height 14
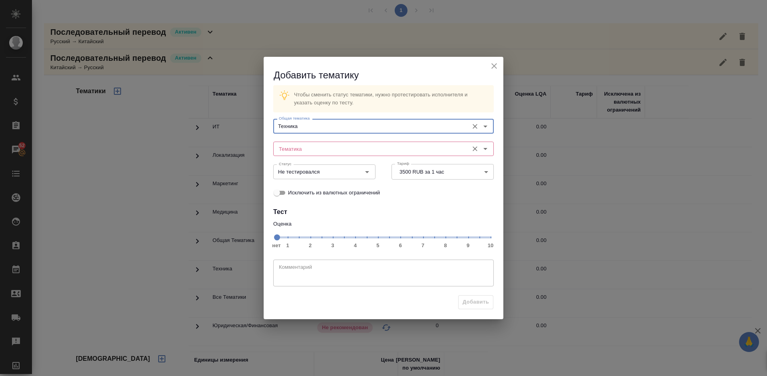
type input "Техника"
click at [311, 146] on input "Тематика" at bounding box center [370, 149] width 189 height 10
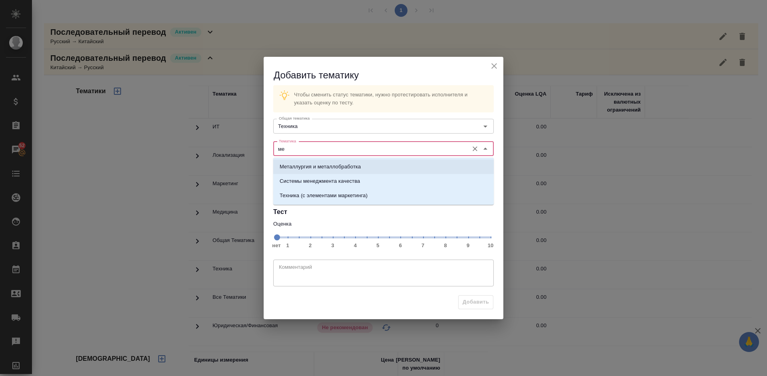
click at [320, 163] on p "Металлургия и металлобработка" at bounding box center [320, 167] width 81 height 8
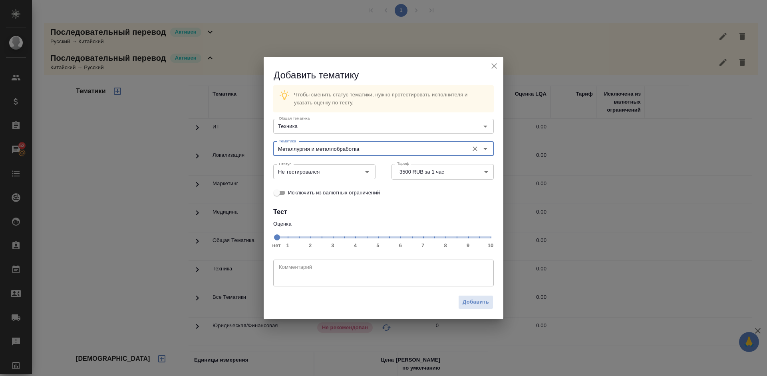
type input "Металлургия и металлобработка"
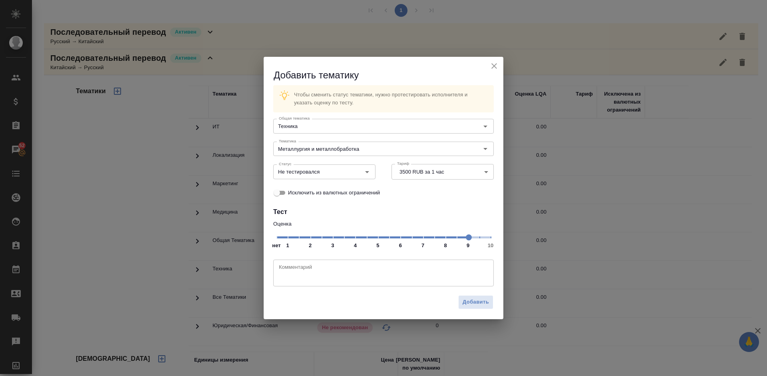
drag, startPoint x: 482, startPoint y: 231, endPoint x: 469, endPoint y: 236, distance: 13.4
click at [469, 236] on span at bounding box center [469, 237] width 6 height 6
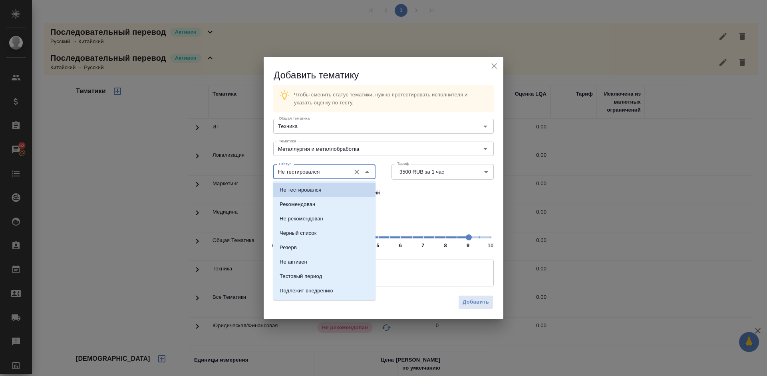
click at [339, 173] on input "Не тестировался" at bounding box center [311, 172] width 71 height 10
click at [337, 197] on li "Рекомендован" at bounding box center [324, 204] width 102 height 14
type input "Рекомендован"
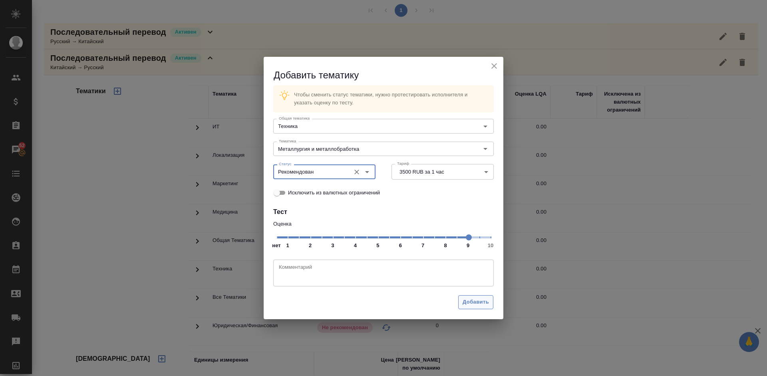
click at [475, 299] on span "Добавить" at bounding box center [476, 301] width 26 height 9
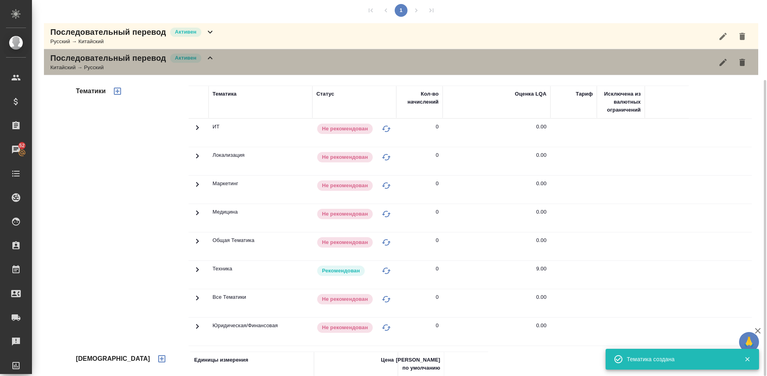
click at [223, 65] on div "Последовательный перевод Активен Китайский → Русский" at bounding box center [401, 62] width 715 height 26
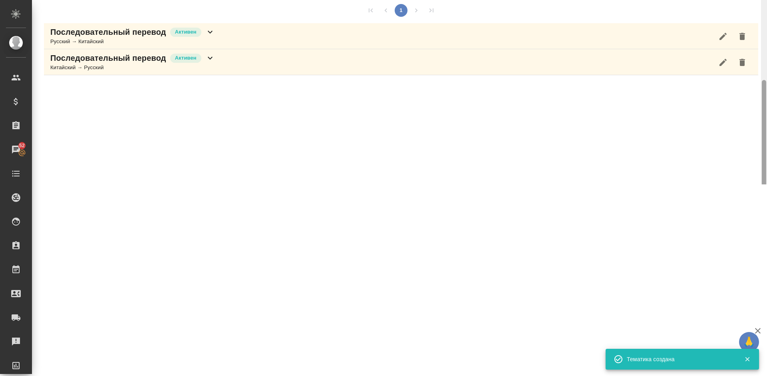
scroll to position [293, 0]
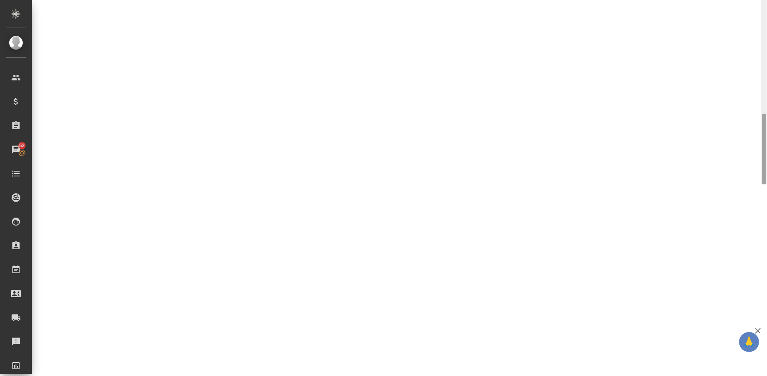
drag, startPoint x: 767, startPoint y: 170, endPoint x: 766, endPoint y: 38, distance: 131.9
click at [766, 38] on div at bounding box center [764, 92] width 6 height 184
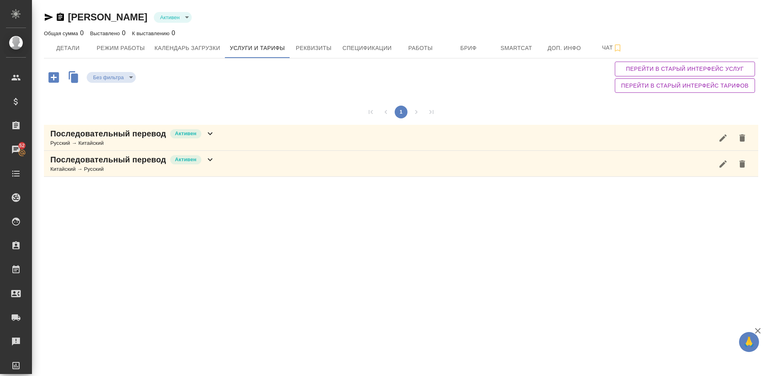
drag, startPoint x: 764, startPoint y: 128, endPoint x: 763, endPoint y: -29, distance: 157.1
click at [763, 0] on html "🙏 .cls-1 fill:#fff; AWATERA Lazareva Anastasia Клиенты Спецификации Заказы 52 Ч…" at bounding box center [383, 188] width 767 height 376
click at [72, 48] on span "Детали" at bounding box center [68, 48] width 38 height 10
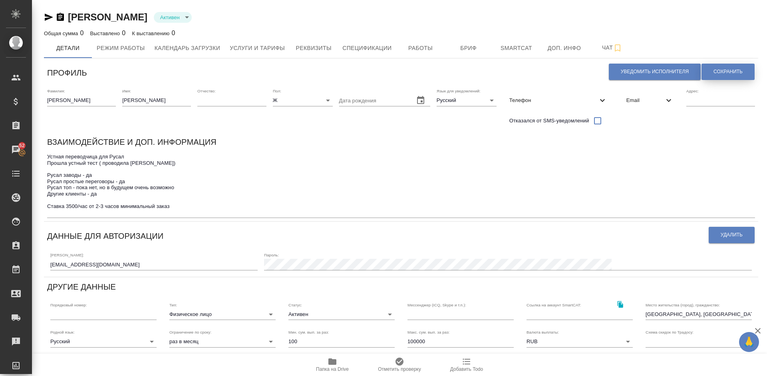
click at [725, 71] on span "Сохранить" at bounding box center [728, 71] width 29 height 7
click at [648, 70] on span "Уведомить исполнителя" at bounding box center [655, 71] width 68 height 7
type textarea "Добрый день, Элина! Ознакомиться с подробной информацией по выполненным работам…"
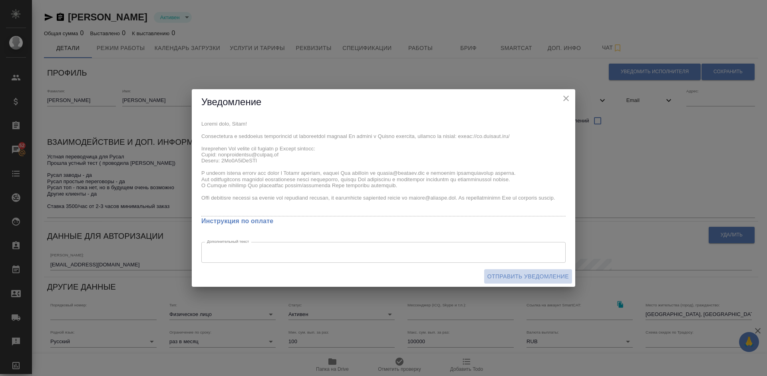
click at [512, 273] on span "Отправить уведомление" at bounding box center [529, 276] width 82 height 10
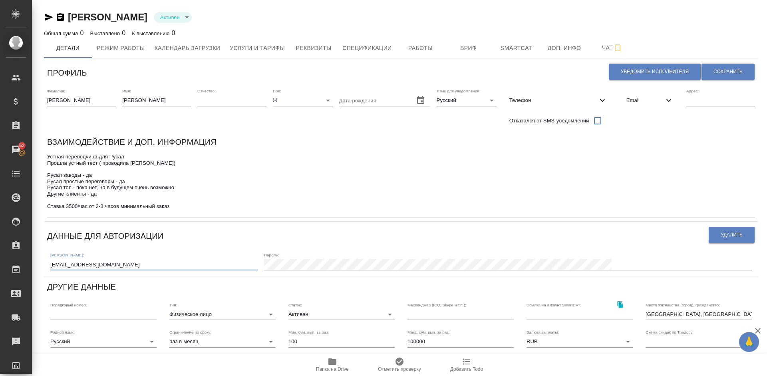
drag, startPoint x: 116, startPoint y: 266, endPoint x: 48, endPoint y: 266, distance: 67.2
click at [48, 266] on div "Логин: [PERSON_NAME][EMAIL_ADDRESS][DOMAIN_NAME] Пароль:" at bounding box center [401, 260] width 708 height 25
click at [331, 362] on icon "button" at bounding box center [333, 361] width 8 height 6
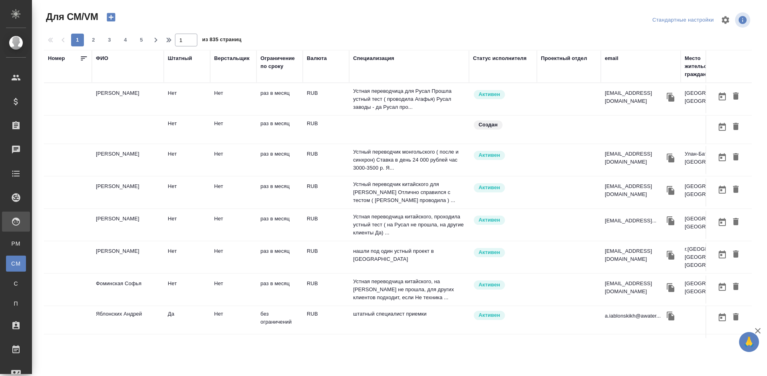
click at [140, 104] on td "[PERSON_NAME]" at bounding box center [128, 99] width 72 height 28
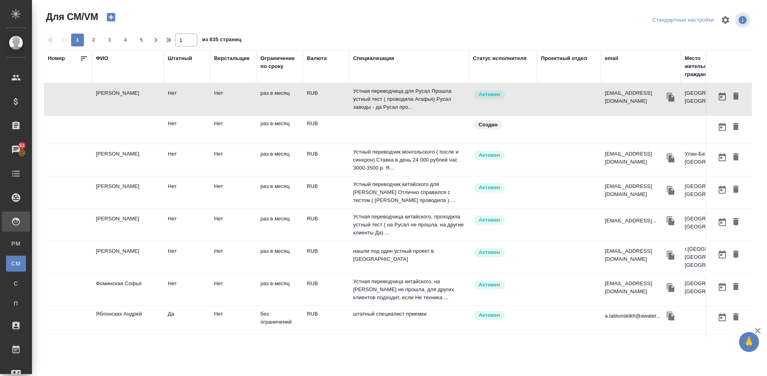
click at [107, 60] on div "ФИО" at bounding box center [102, 58] width 12 height 8
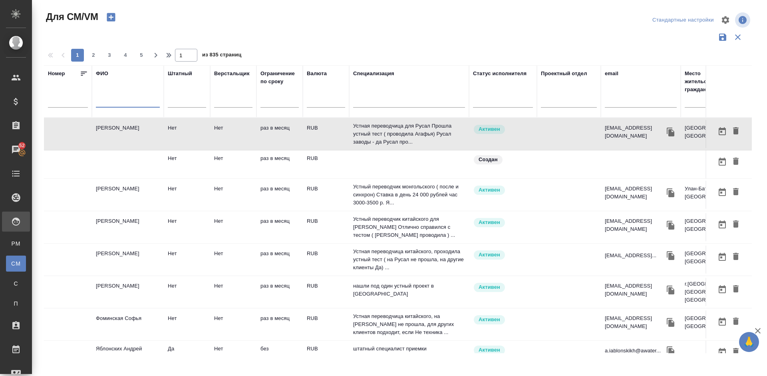
click at [129, 104] on input "text" at bounding box center [128, 103] width 64 height 10
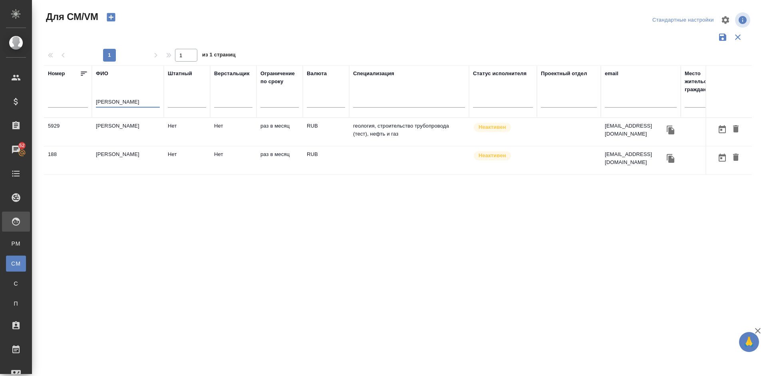
type input "Ярцева"
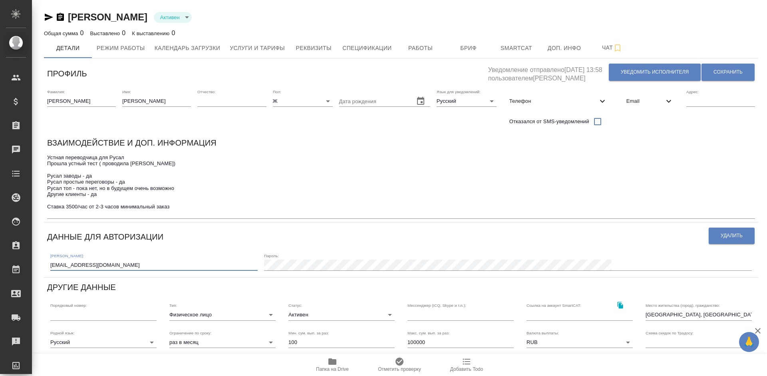
drag, startPoint x: 119, startPoint y: 265, endPoint x: 49, endPoint y: 267, distance: 70.4
click at [49, 267] on div "Логин: [PERSON_NAME][EMAIL_ADDRESS][DOMAIN_NAME] Пароль:" at bounding box center [401, 261] width 708 height 25
